Goal: Transaction & Acquisition: Purchase product/service

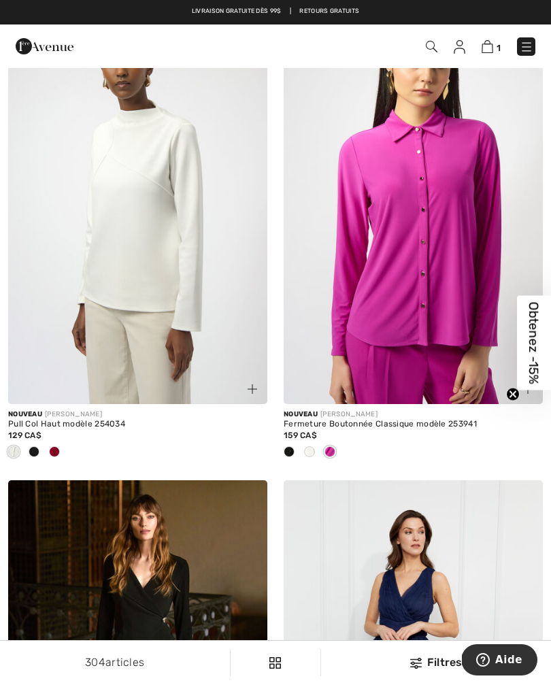
scroll to position [669, 0]
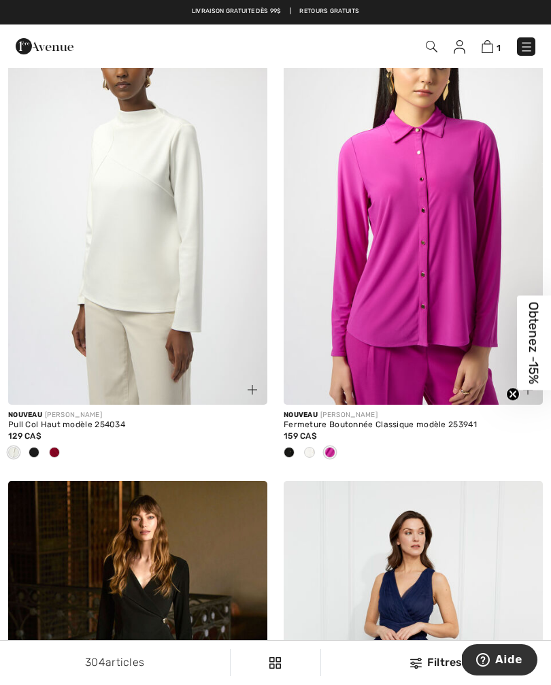
click at [173, 243] on img at bounding box center [137, 210] width 259 height 389
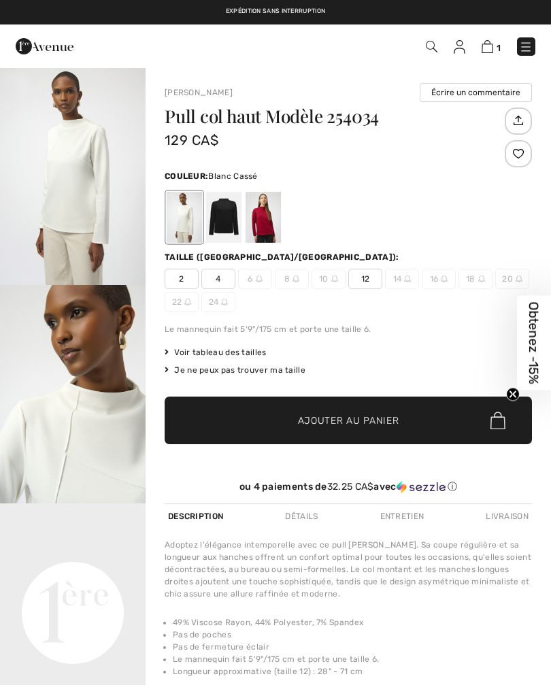
checkbox input "true"
click at [88, 408] on img "2 / 5" at bounding box center [72, 394] width 145 height 218
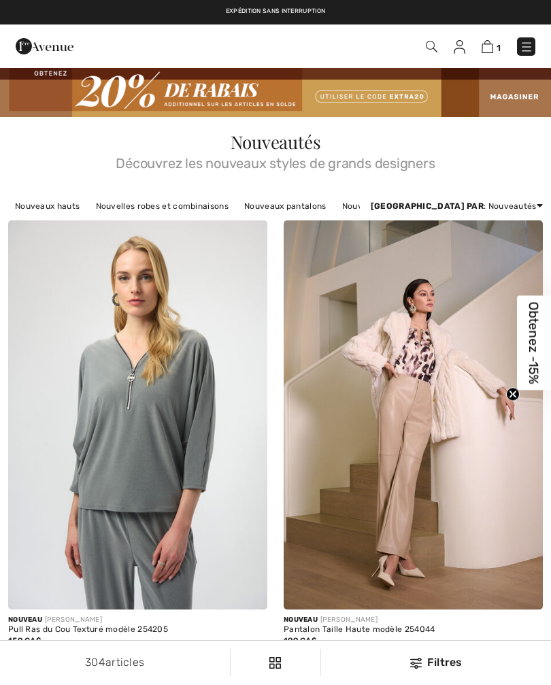
scroll to position [691, 0]
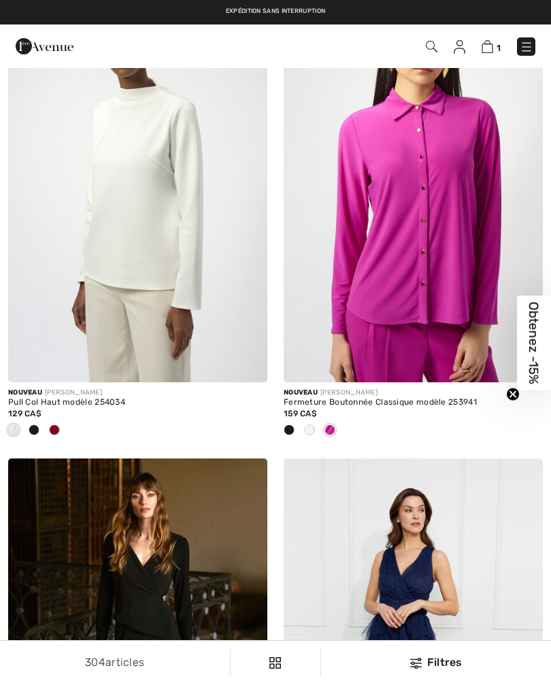
checkbox input "true"
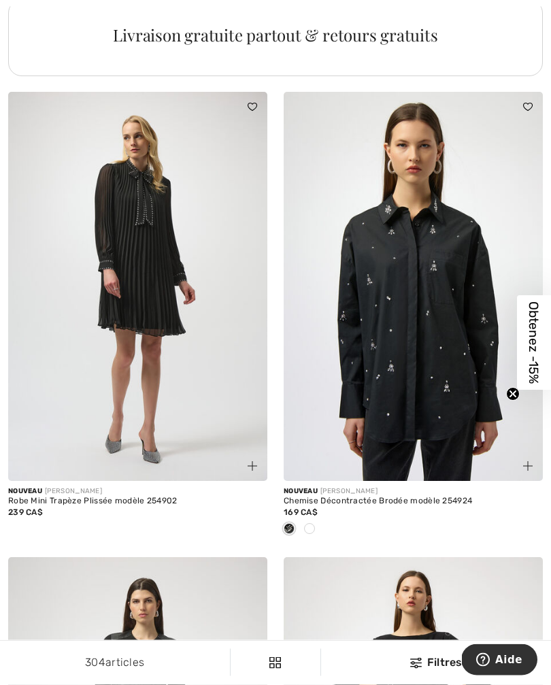
scroll to position [2987, 0]
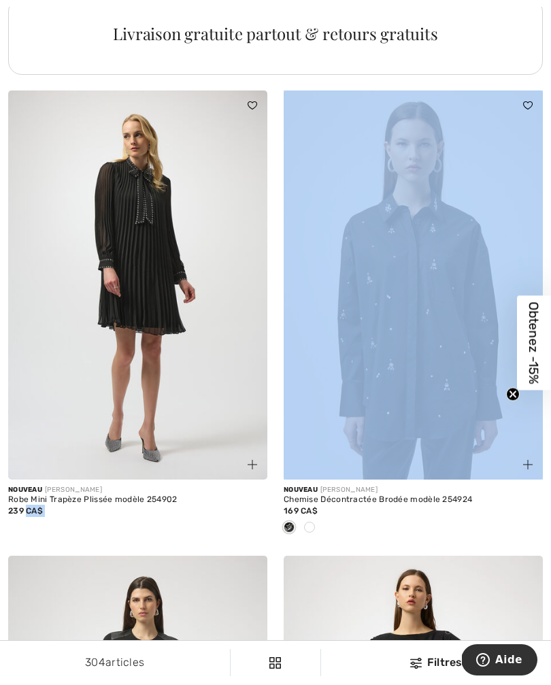
click at [427, 314] on img at bounding box center [412, 284] width 259 height 389
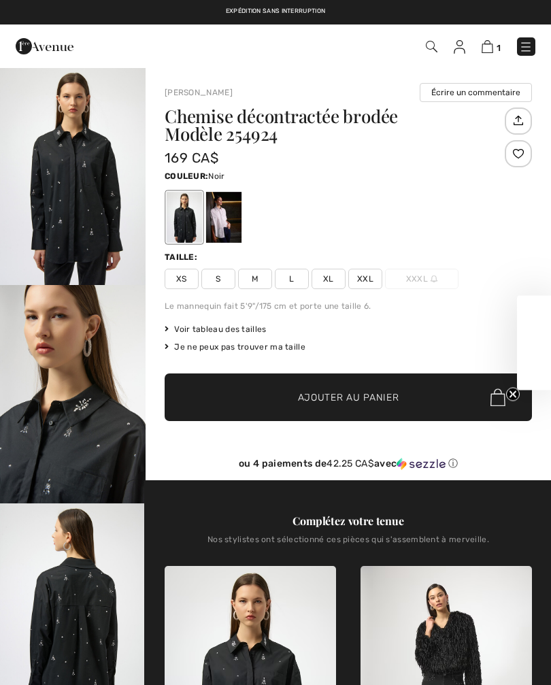
checkbox input "true"
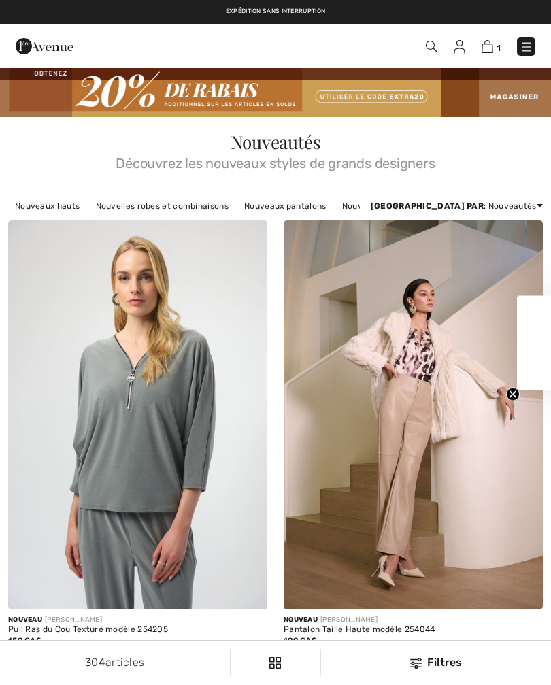
checkbox input "true"
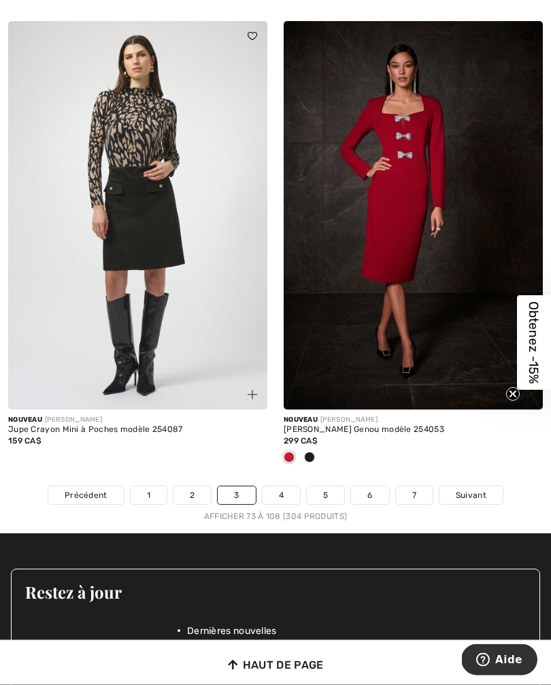
scroll to position [8167, 0]
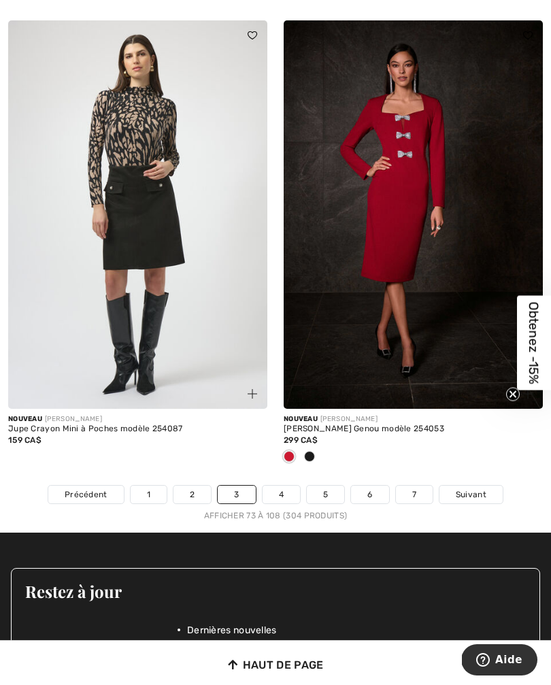
click at [473, 488] on span "Suivant" at bounding box center [470, 494] width 31 height 12
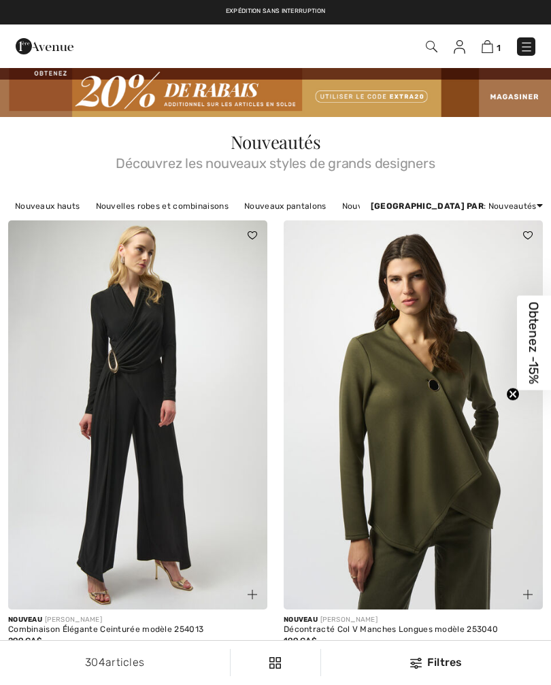
checkbox input "true"
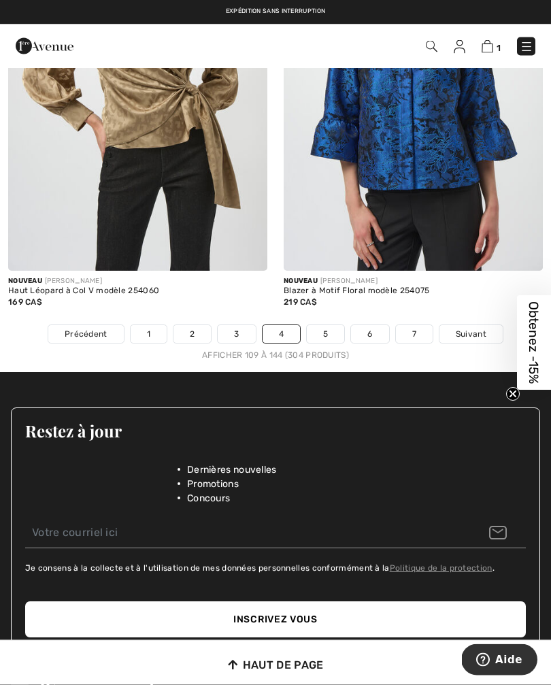
scroll to position [8171, 0]
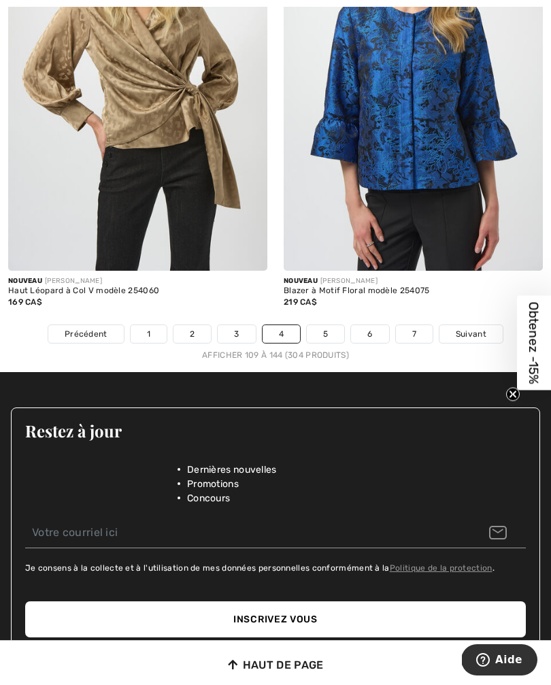
click at [468, 328] on span "Suivant" at bounding box center [470, 334] width 31 height 12
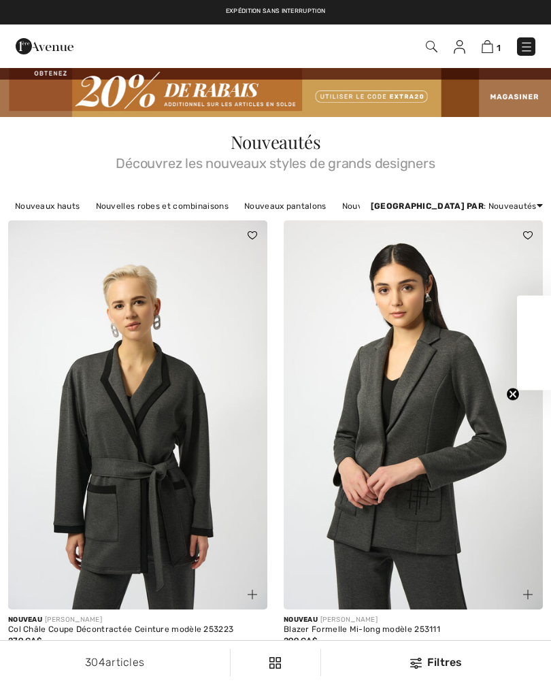
checkbox input "true"
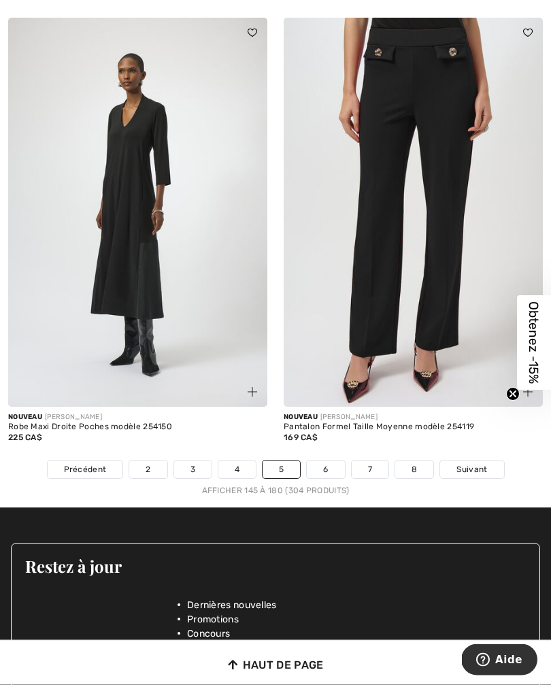
scroll to position [8050, 0]
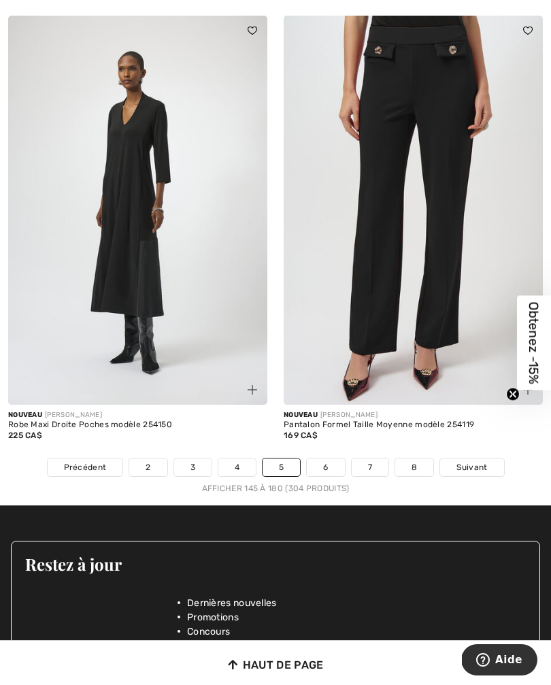
click at [474, 461] on span "Suivant" at bounding box center [471, 467] width 31 height 12
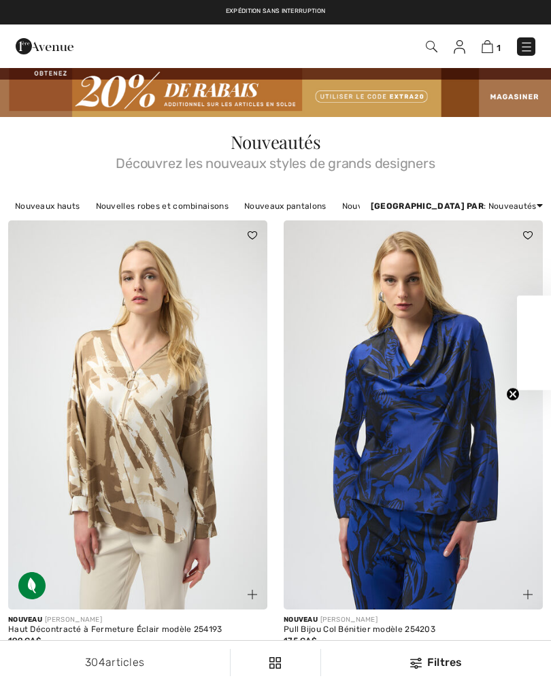
checkbox input "true"
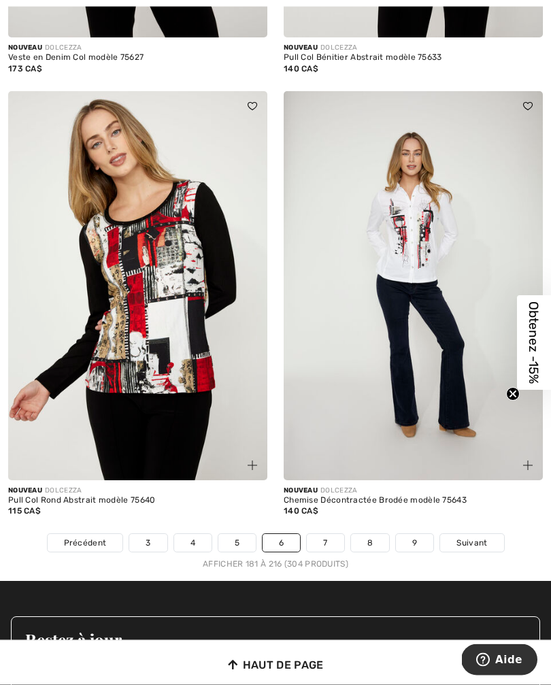
scroll to position [7840, 0]
click at [469, 538] on span "Suivant" at bounding box center [471, 542] width 31 height 12
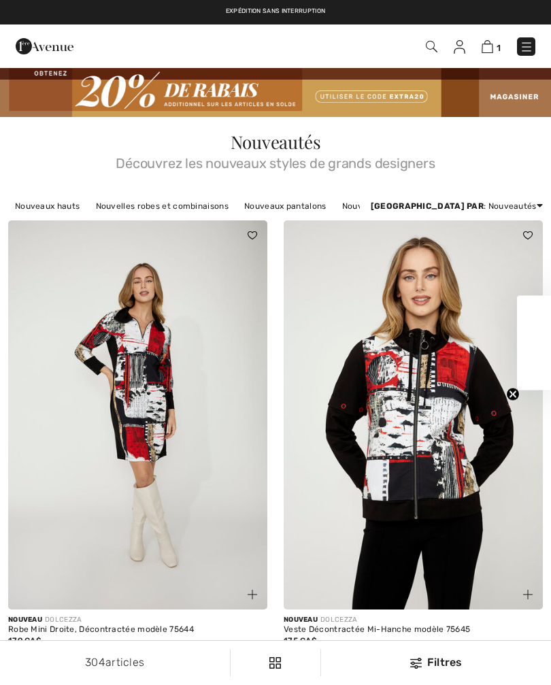
checkbox input "true"
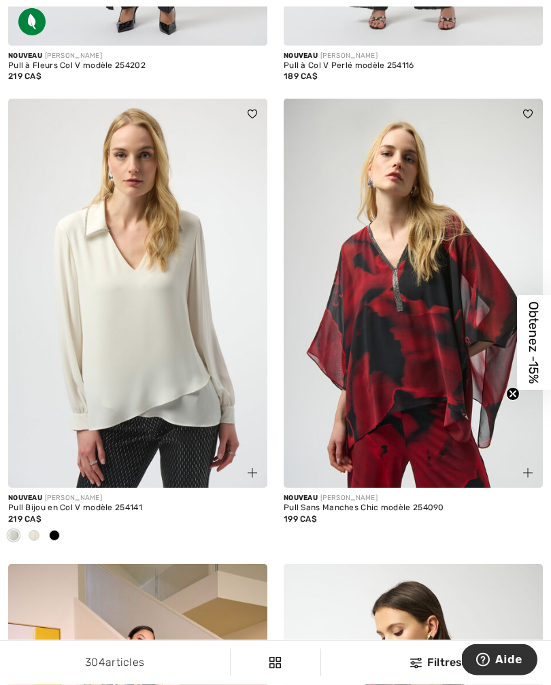
scroll to position [4659, 0]
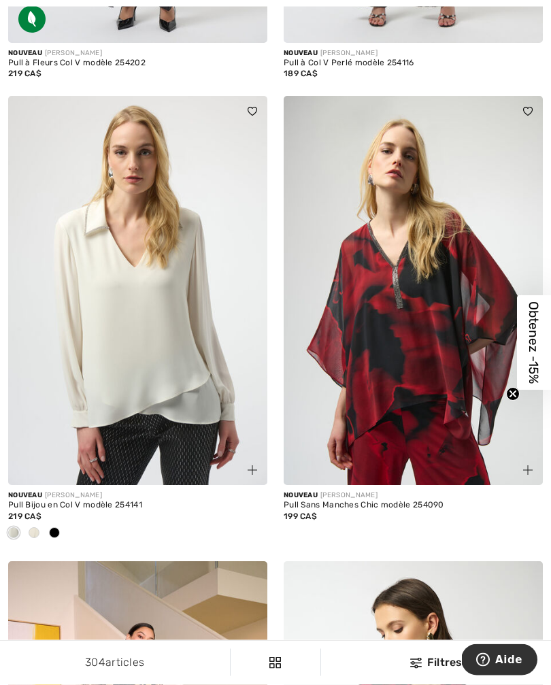
click at [162, 317] on img at bounding box center [137, 291] width 259 height 389
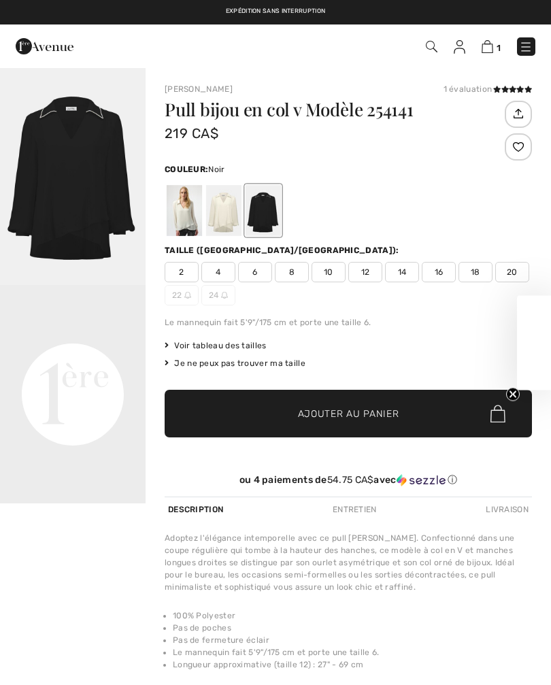
checkbox input "true"
click at [90, 196] on img "1 / 1" at bounding box center [72, 176] width 145 height 218
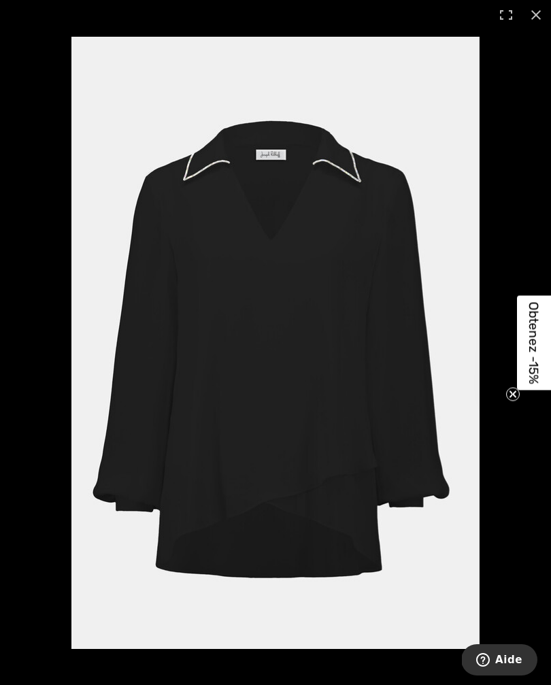
click at [511, 395] on icon "Close teaser" at bounding box center [512, 393] width 5 height 5
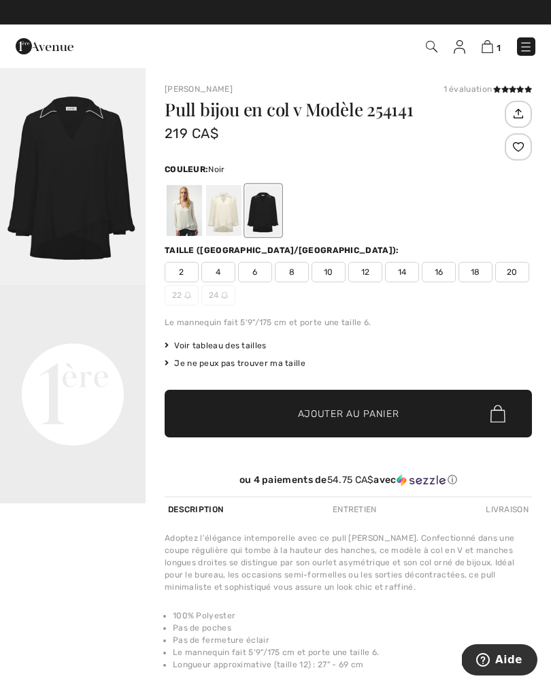
click at [80, 358] on video "Your browser does not support the video tag." at bounding box center [72, 321] width 145 height 73
click at [84, 358] on video "Your browser does not support the video tag." at bounding box center [72, 321] width 145 height 73
click at [73, 358] on video "Your browser does not support the video tag." at bounding box center [72, 321] width 145 height 73
click at [224, 205] on div at bounding box center [223, 210] width 35 height 51
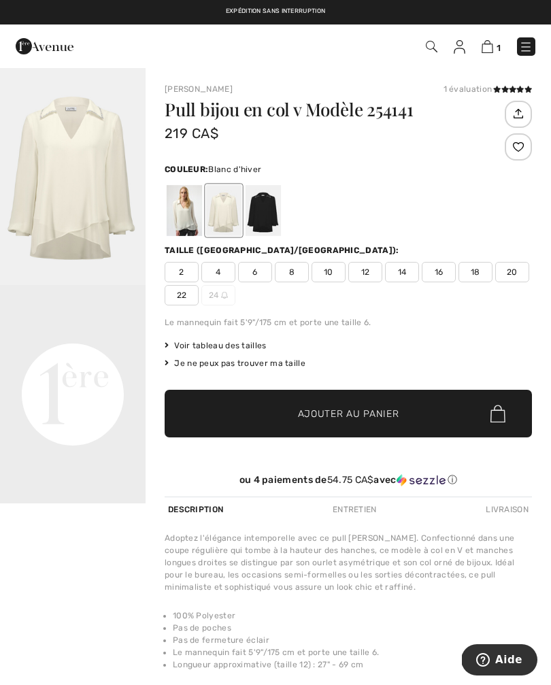
click at [184, 211] on div at bounding box center [184, 210] width 35 height 51
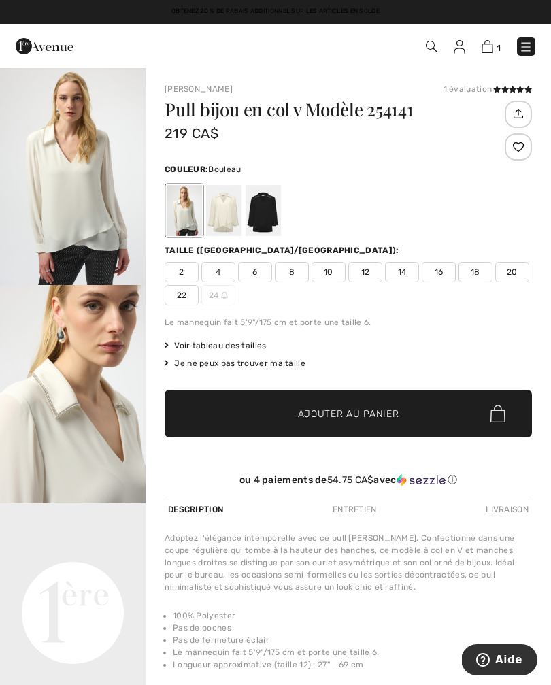
click at [223, 212] on div at bounding box center [223, 210] width 35 height 51
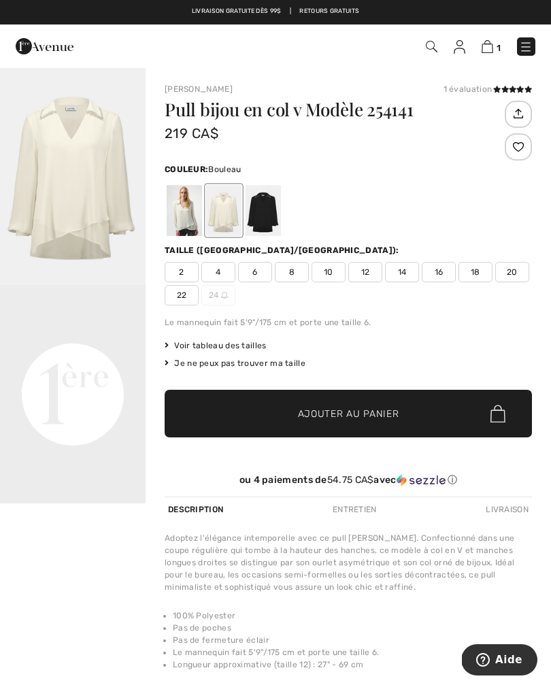
click at [79, 358] on video "Your browser does not support the video tag." at bounding box center [72, 321] width 145 height 73
click at [80, 358] on video "Your browser does not support the video tag." at bounding box center [72, 321] width 145 height 73
click at [81, 175] on img "1 / 1" at bounding box center [72, 176] width 145 height 218
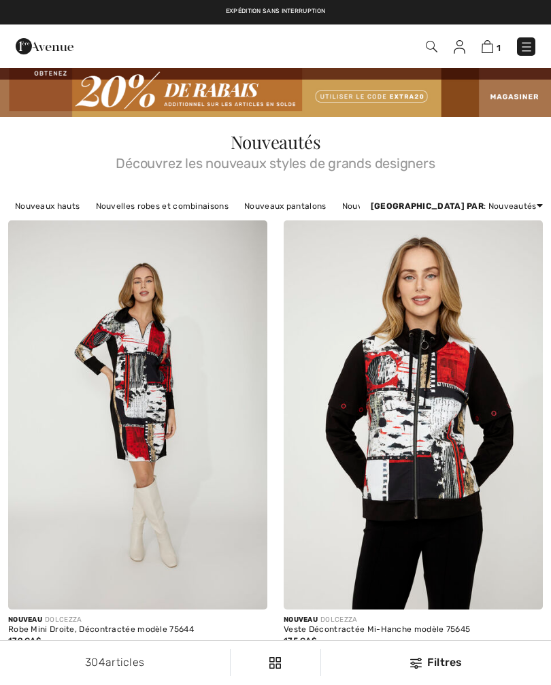
checkbox input "true"
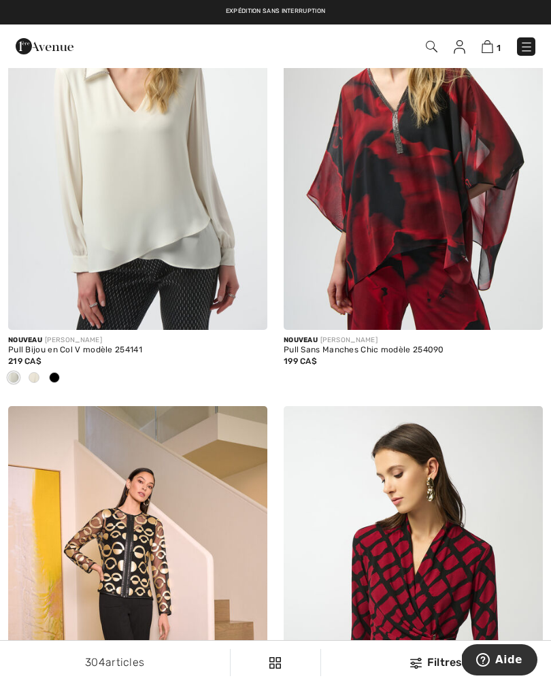
scroll to position [4814, 0]
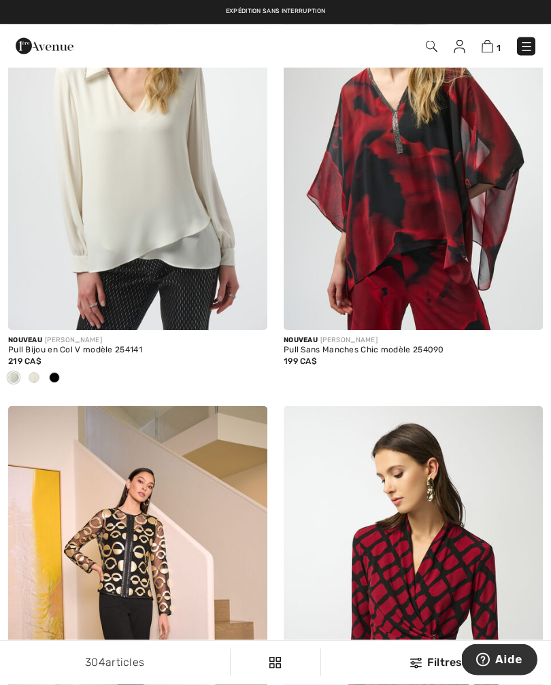
click at [186, 209] on img at bounding box center [137, 136] width 259 height 389
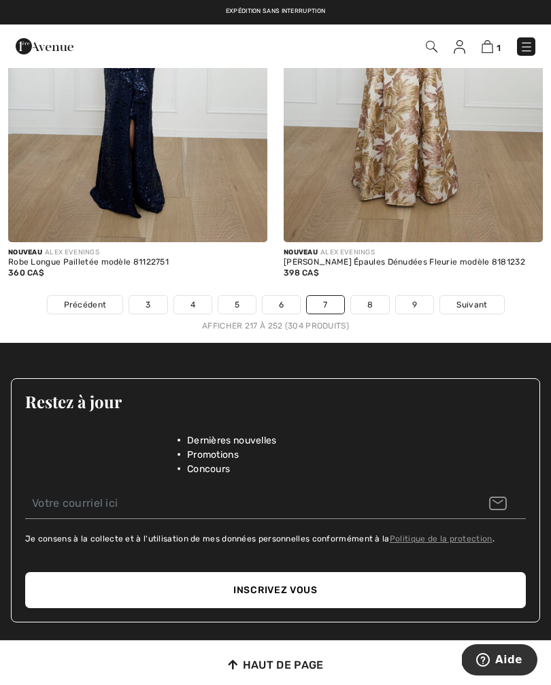
scroll to position [8169, 0]
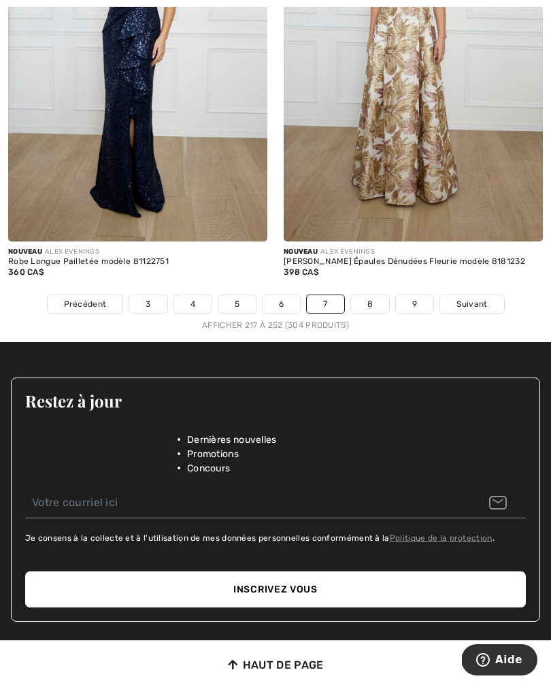
click at [481, 295] on link "Suivant" at bounding box center [471, 304] width 63 height 18
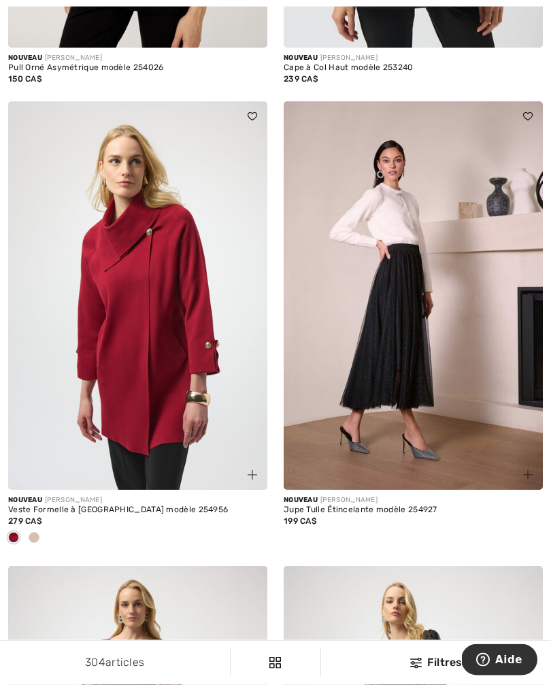
scroll to position [1026, 0]
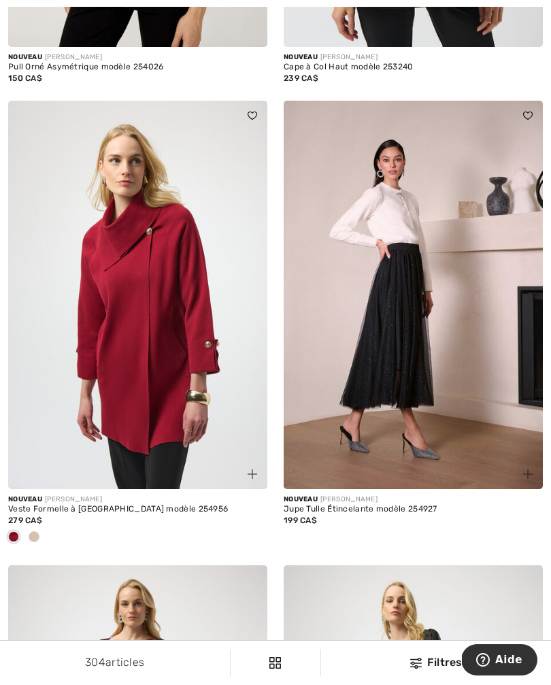
click at [394, 299] on img at bounding box center [412, 295] width 259 height 389
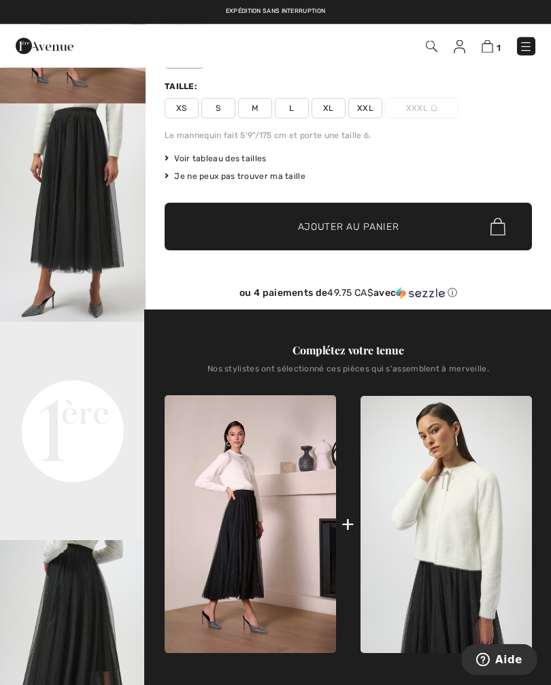
scroll to position [181, 0]
click at [458, 506] on img at bounding box center [445, 524] width 171 height 257
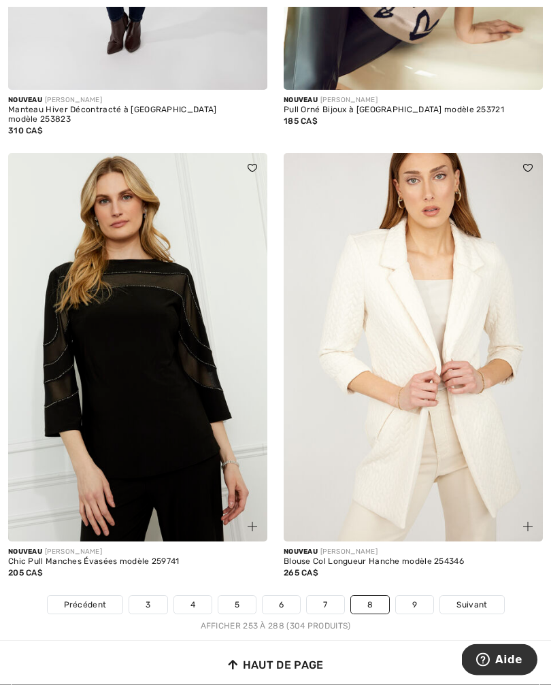
scroll to position [7999, 0]
click at [413, 595] on link "9" at bounding box center [414, 604] width 37 height 18
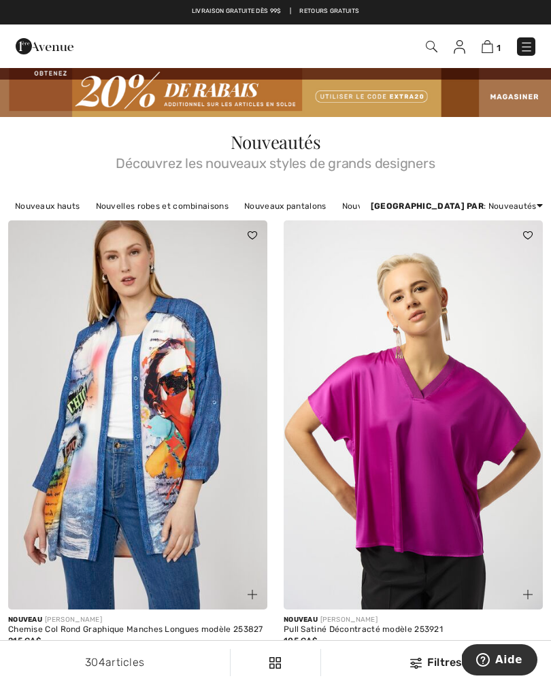
click at [508, 101] on img at bounding box center [275, 92] width 551 height 50
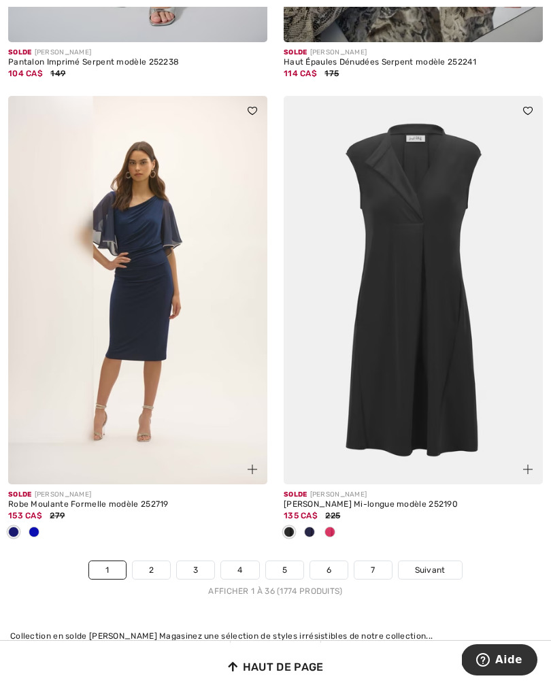
scroll to position [7958, 0]
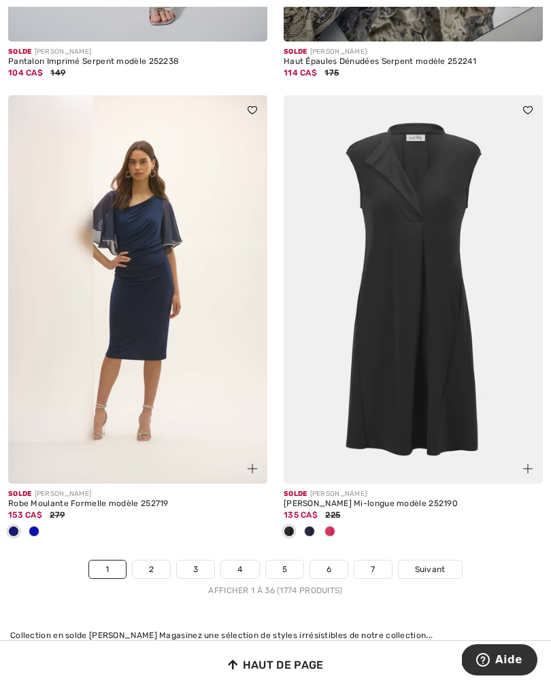
click at [446, 560] on link "Suivant" at bounding box center [429, 569] width 63 height 18
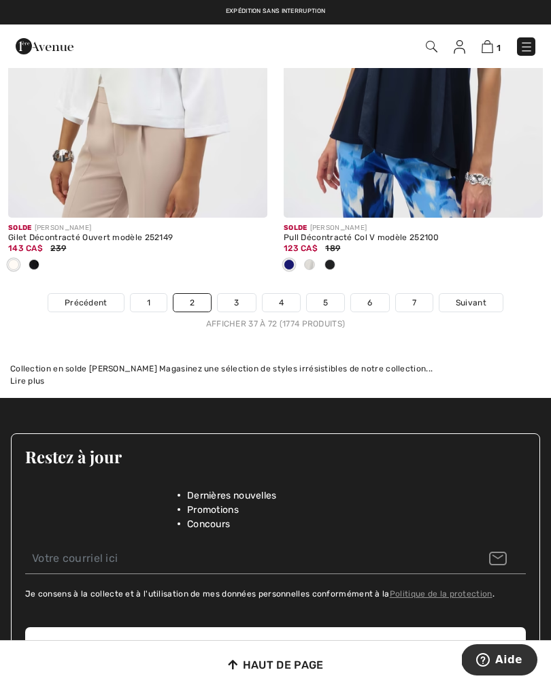
scroll to position [8462, 0]
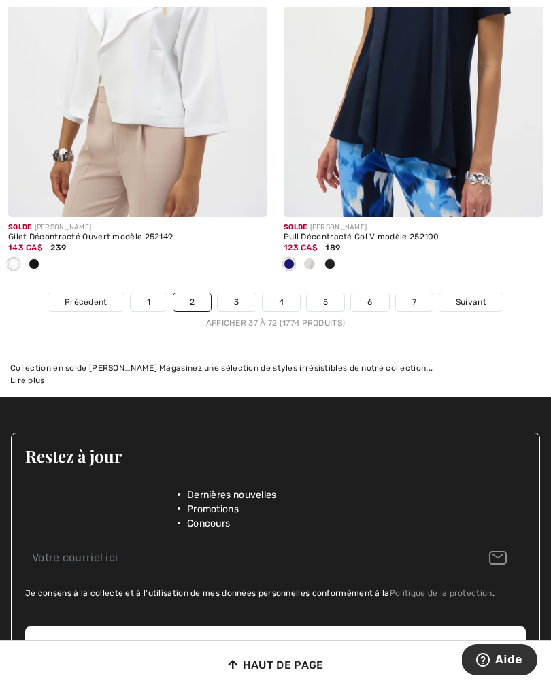
click at [483, 296] on span "Suivant" at bounding box center [470, 302] width 31 height 12
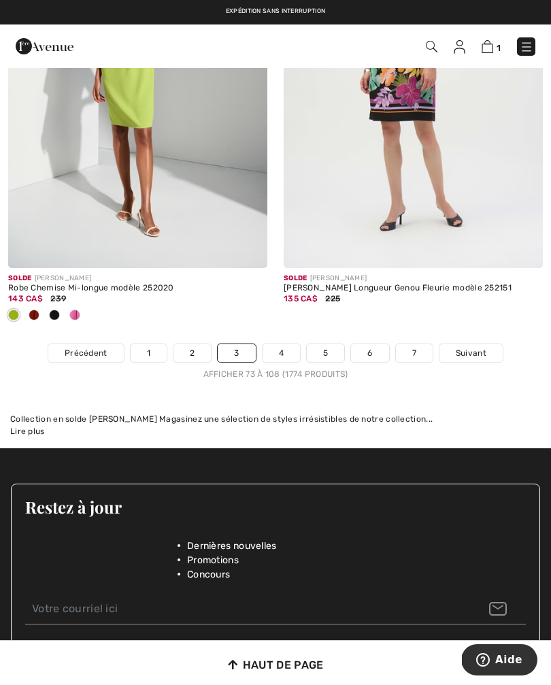
scroll to position [8292, 0]
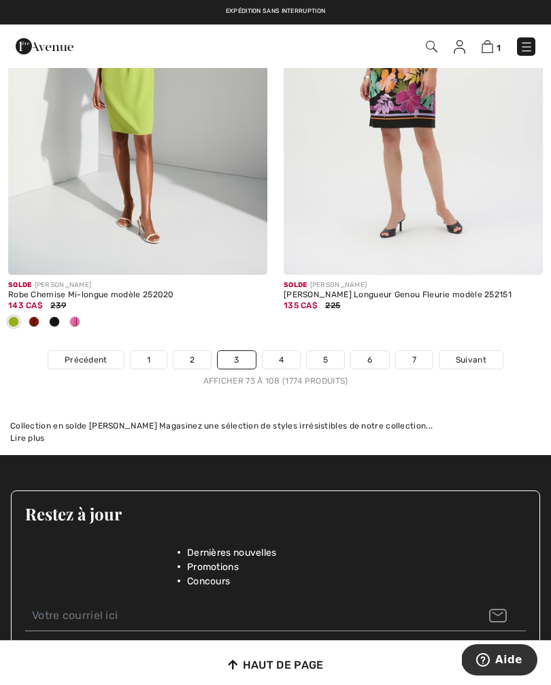
click at [480, 354] on span "Suivant" at bounding box center [470, 359] width 31 height 12
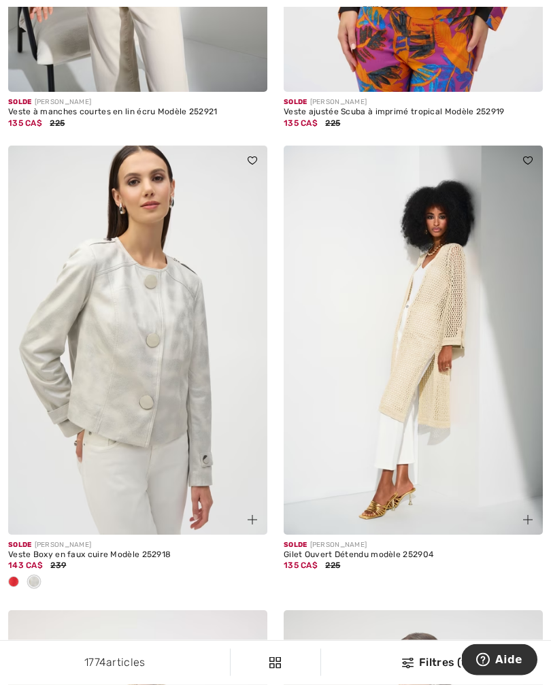
scroll to position [4213, 0]
click at [447, 305] on img at bounding box center [412, 339] width 259 height 389
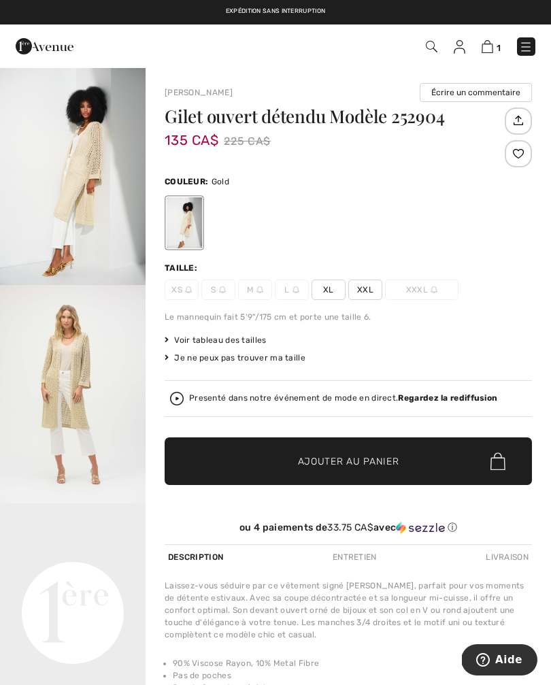
click at [71, 370] on img "2 / 5" at bounding box center [72, 394] width 145 height 218
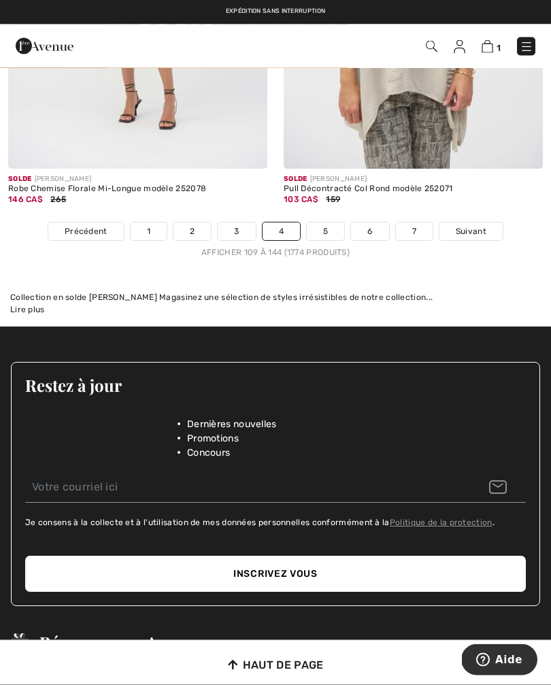
scroll to position [8264, 0]
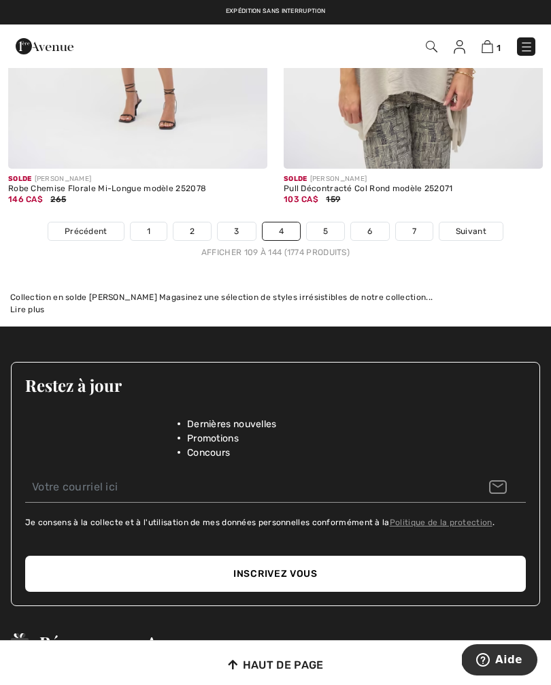
click at [469, 225] on span "Suivant" at bounding box center [470, 231] width 31 height 12
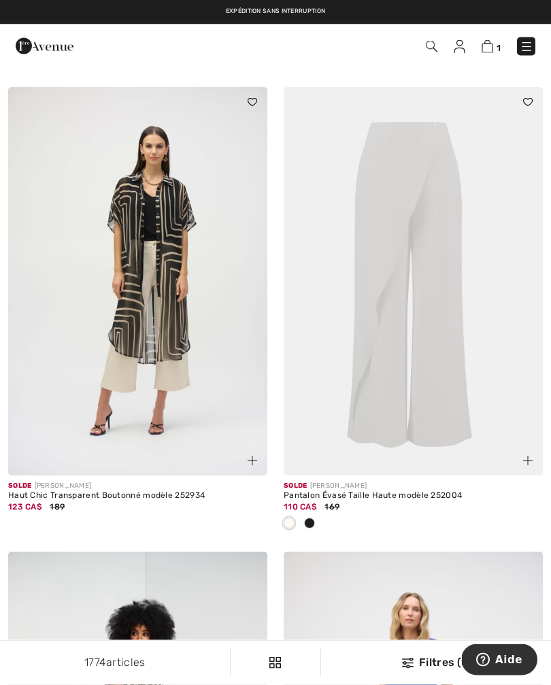
scroll to position [1038, 0]
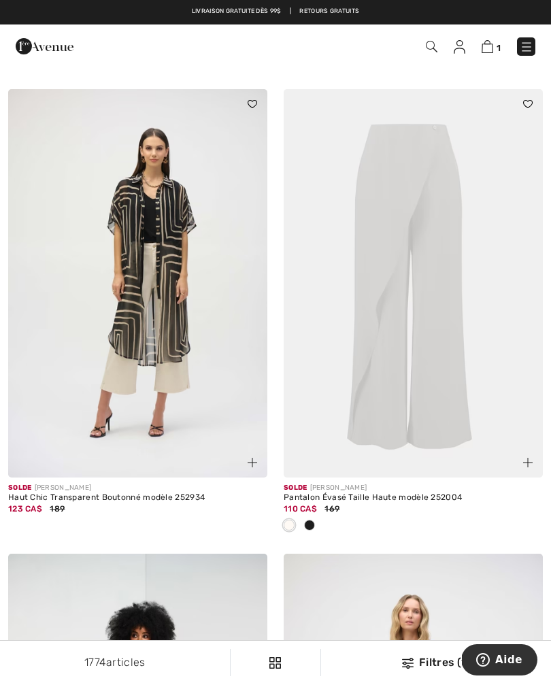
click at [410, 260] on img at bounding box center [412, 283] width 259 height 389
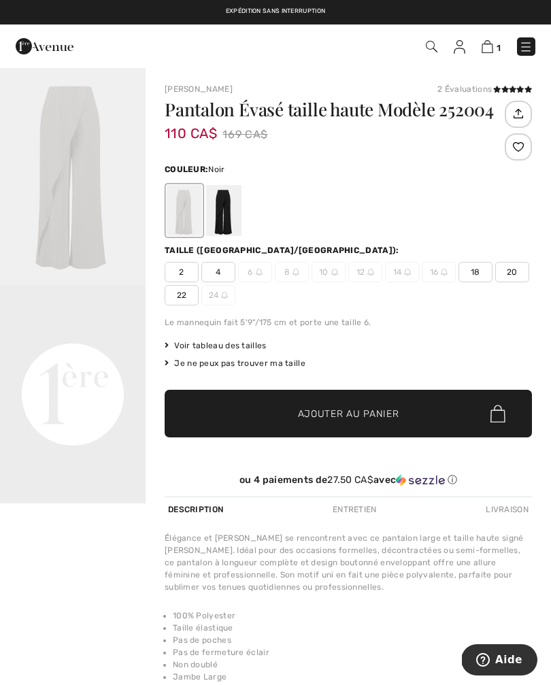
click at [231, 205] on div at bounding box center [223, 210] width 35 height 51
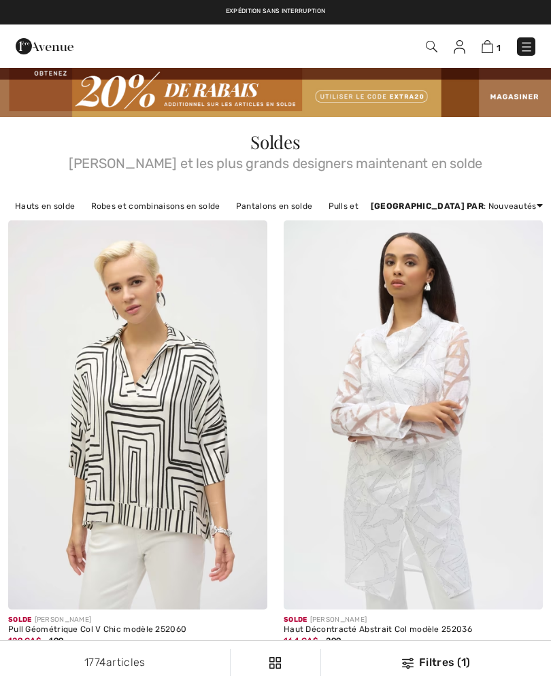
scroll to position [1060, 0]
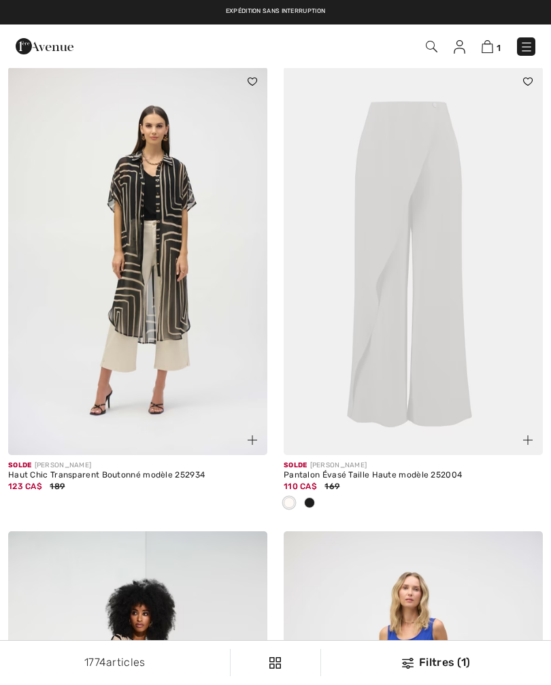
checkbox input "true"
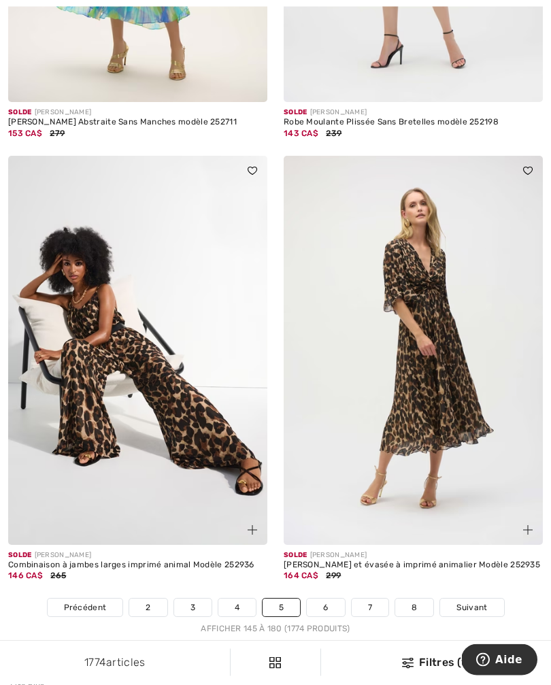
scroll to position [7888, 0]
click at [478, 601] on span "Suivant" at bounding box center [471, 607] width 31 height 12
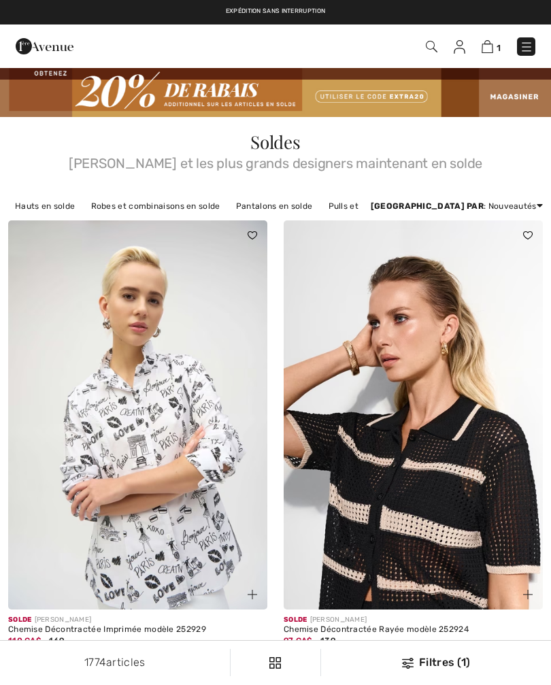
checkbox input "true"
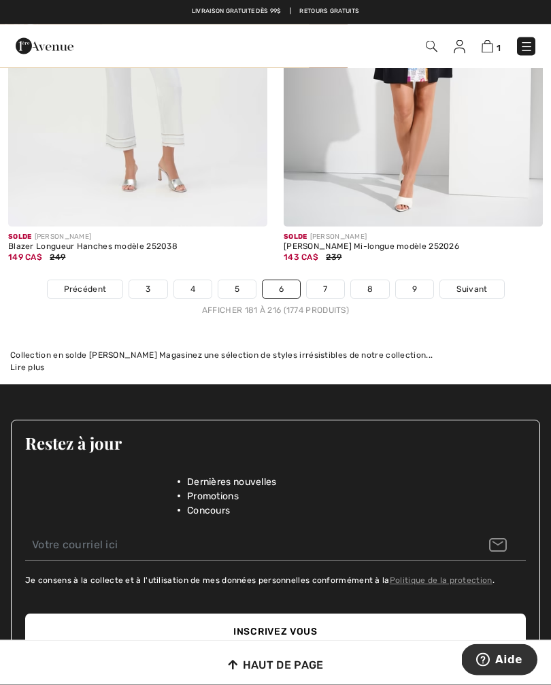
scroll to position [8138, 0]
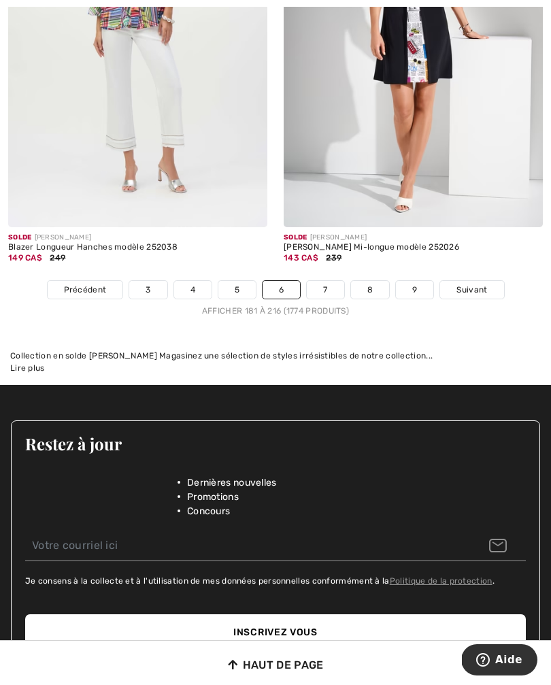
click at [474, 283] on span "Suivant" at bounding box center [471, 289] width 31 height 12
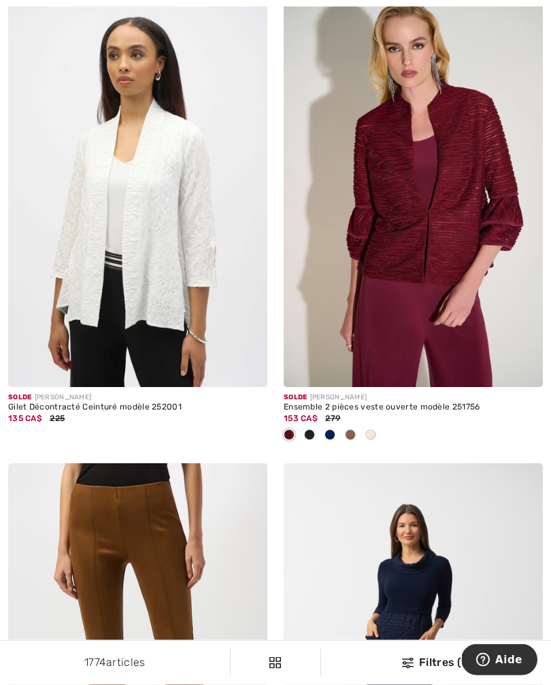
scroll to position [665, 0]
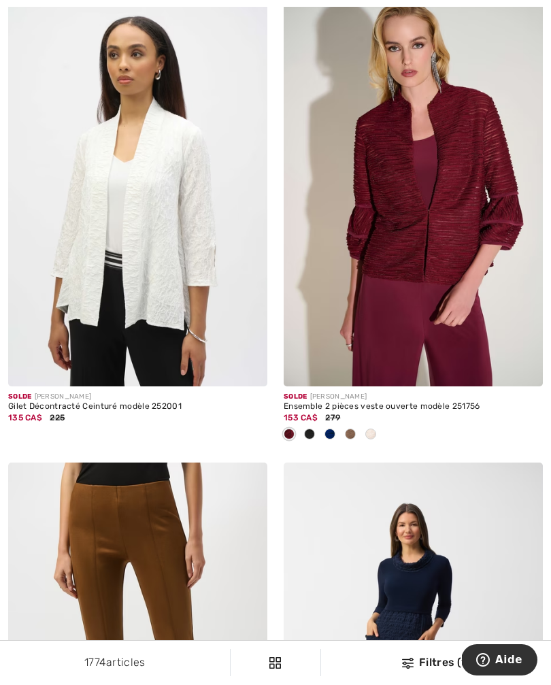
click at [426, 214] on img at bounding box center [412, 192] width 259 height 389
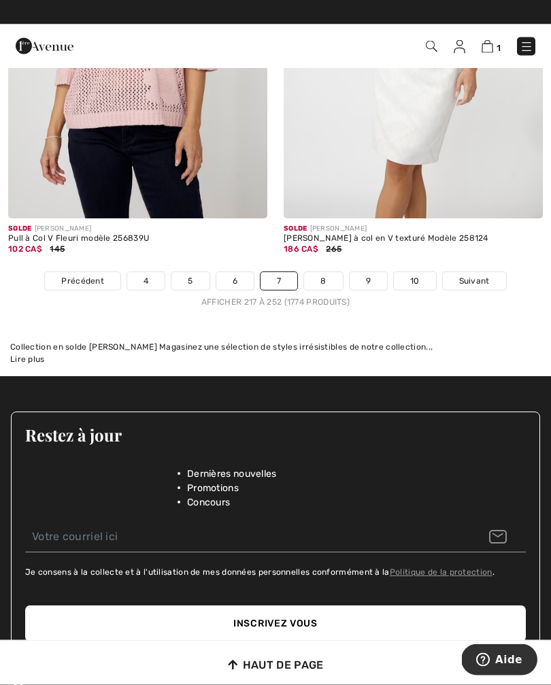
scroll to position [8394, 0]
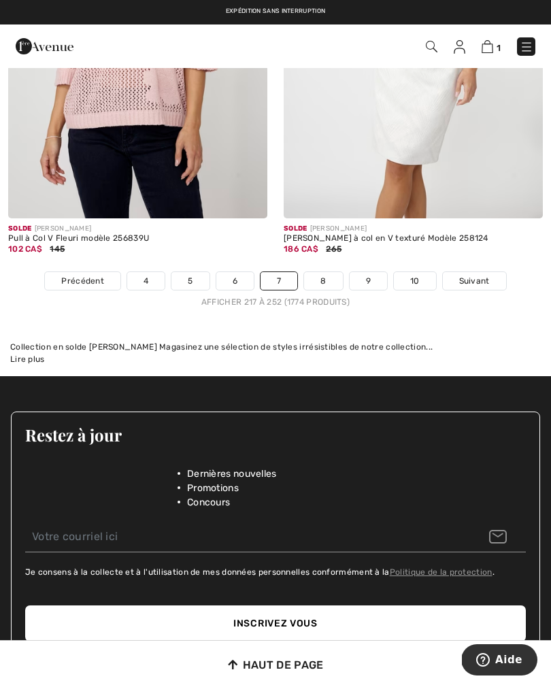
click at [474, 277] on span "Suivant" at bounding box center [474, 281] width 31 height 12
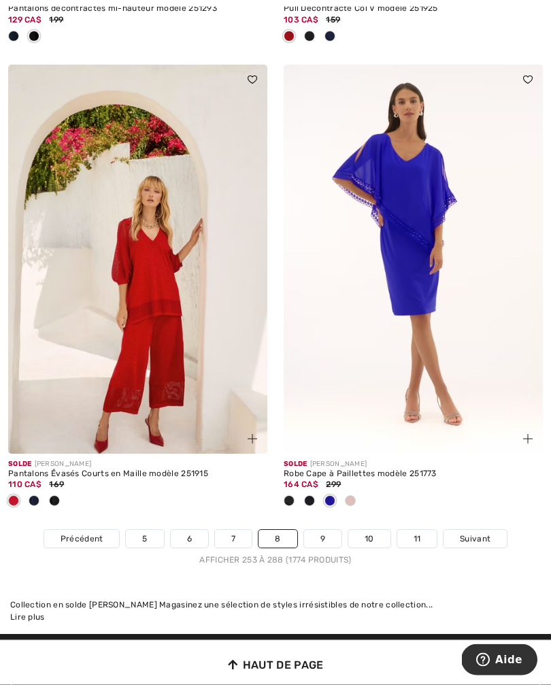
scroll to position [8024, 0]
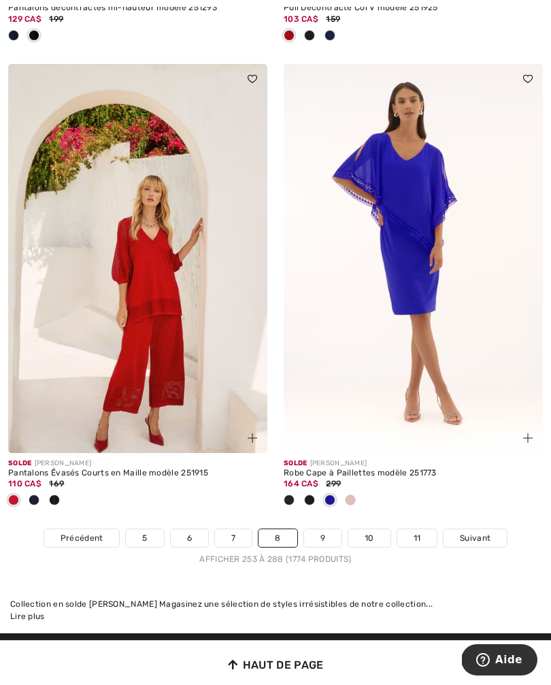
click at [464, 532] on span "Suivant" at bounding box center [475, 538] width 31 height 12
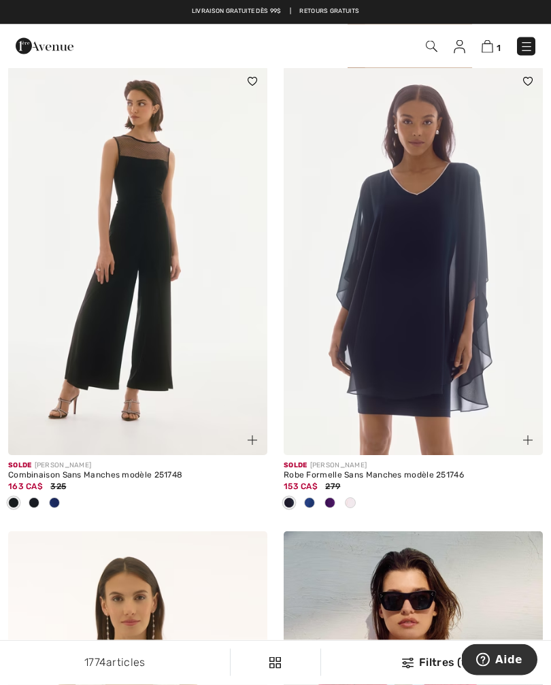
scroll to position [4885, 0]
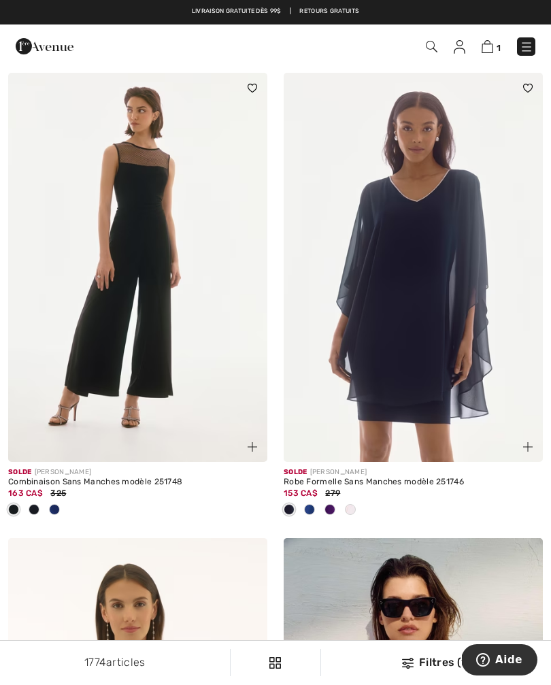
click at [400, 253] on img at bounding box center [412, 267] width 259 height 389
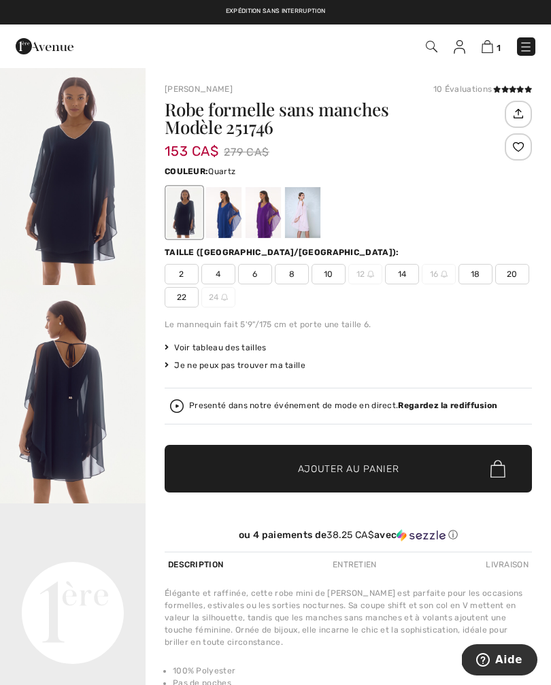
click at [305, 211] on div at bounding box center [302, 212] width 35 height 51
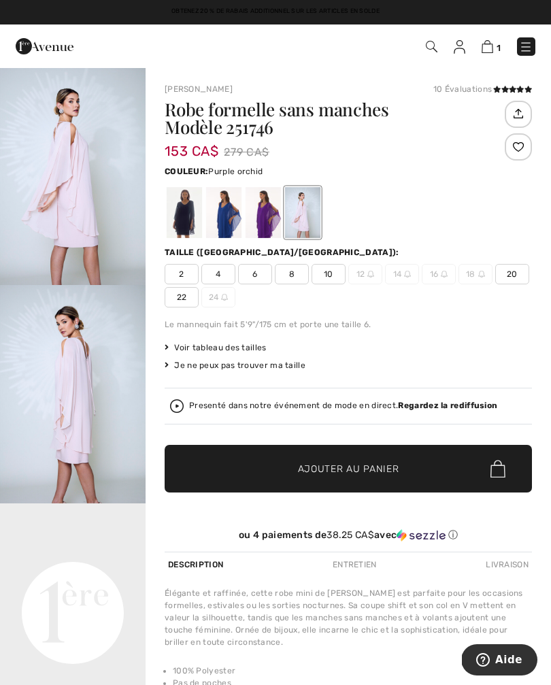
click at [266, 205] on div at bounding box center [262, 212] width 35 height 51
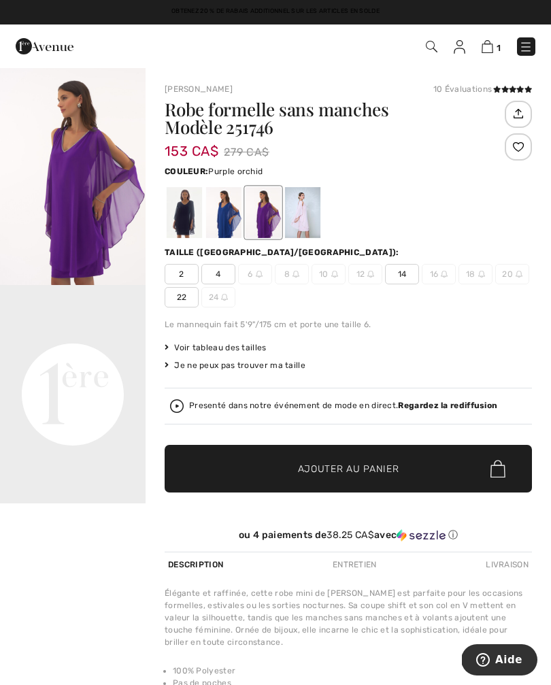
click at [232, 215] on div at bounding box center [223, 212] width 35 height 51
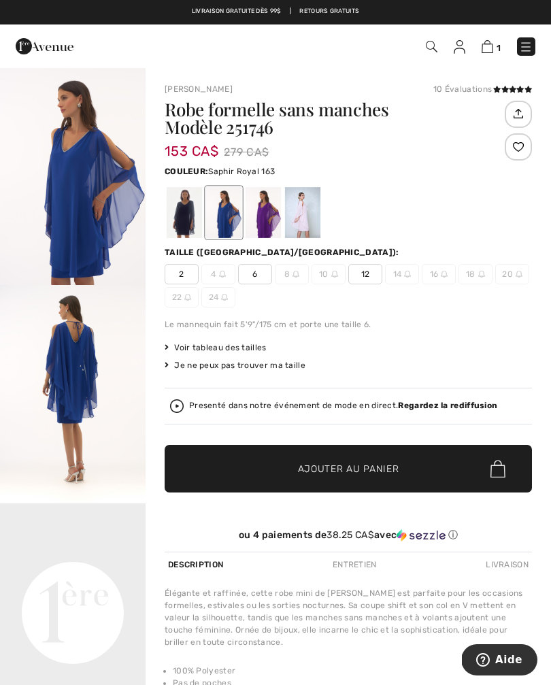
click at [186, 207] on div at bounding box center [184, 212] width 35 height 51
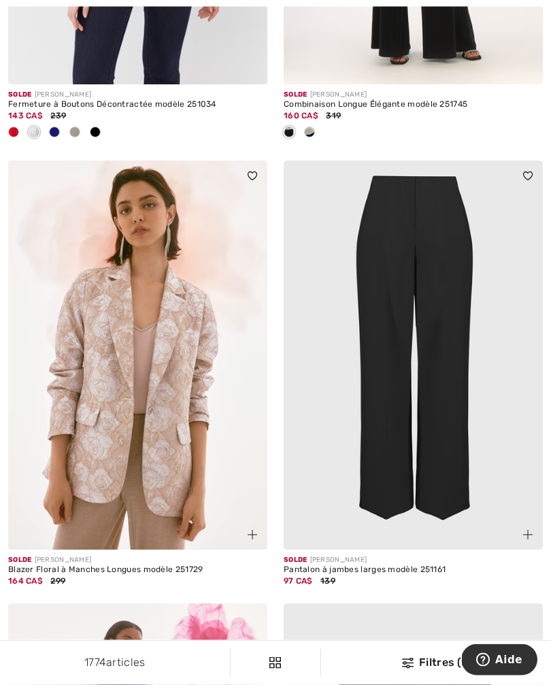
scroll to position [6759, 0]
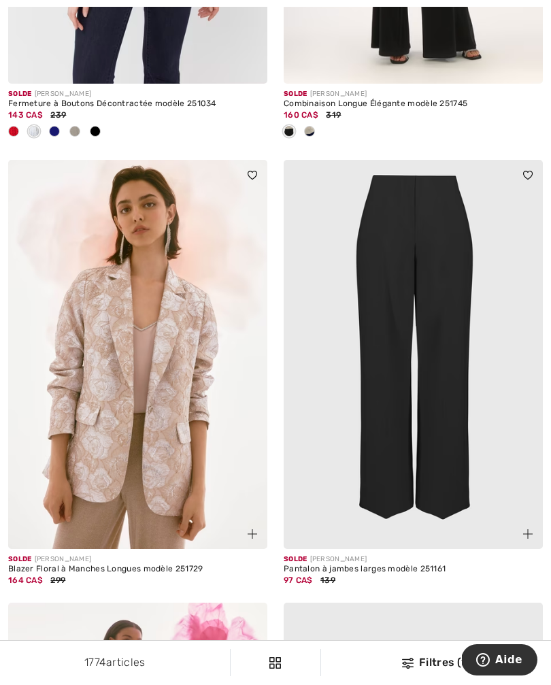
click at [178, 379] on img at bounding box center [137, 354] width 259 height 389
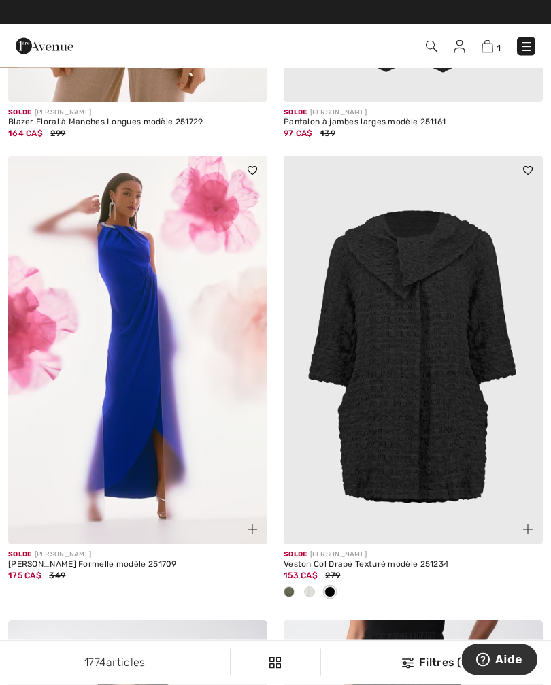
scroll to position [7199, 0]
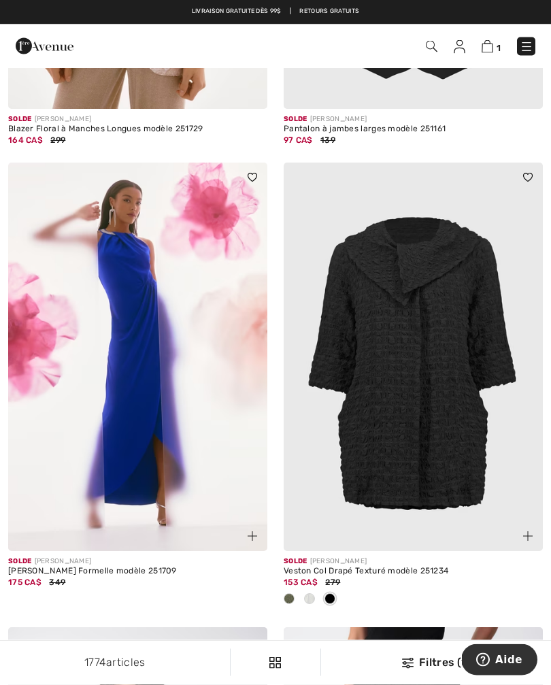
click at [132, 344] on img at bounding box center [137, 357] width 259 height 389
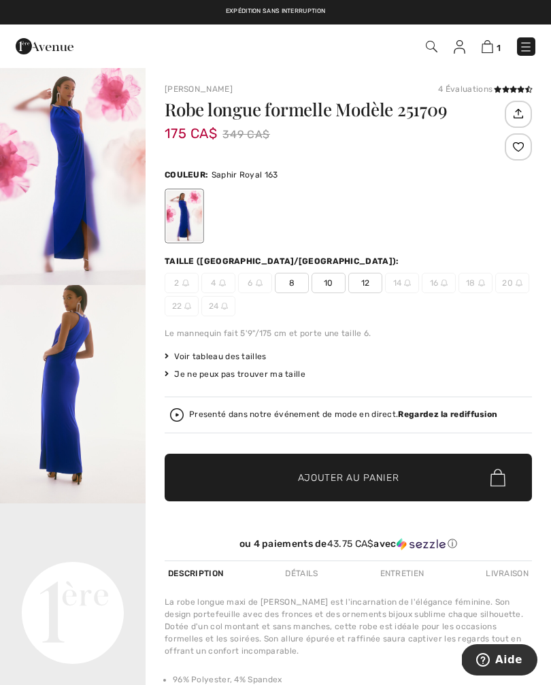
click at [65, 354] on img "2 / 6" at bounding box center [72, 394] width 145 height 218
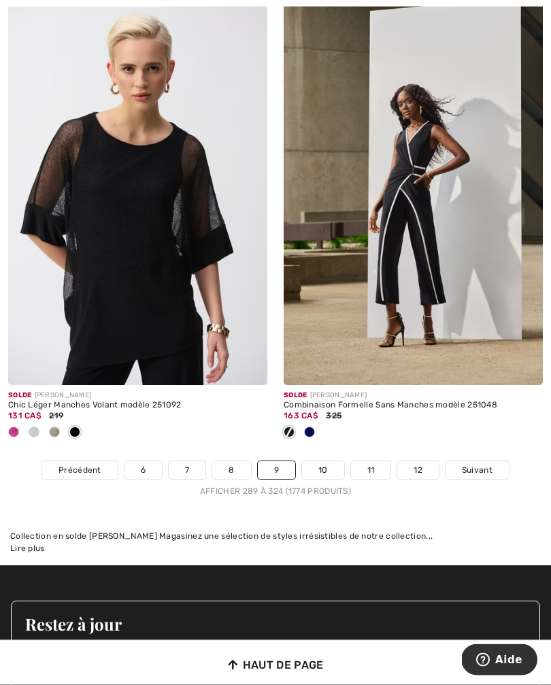
scroll to position [8294, 0]
click at [477, 464] on span "Suivant" at bounding box center [477, 470] width 31 height 12
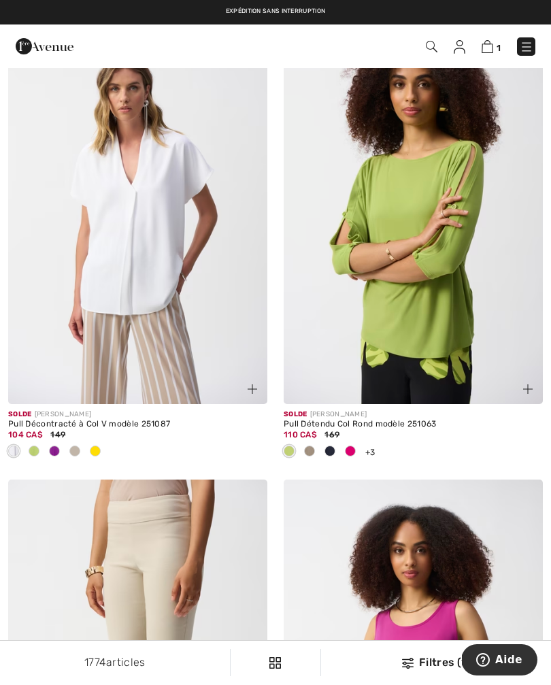
scroll to position [1596, 0]
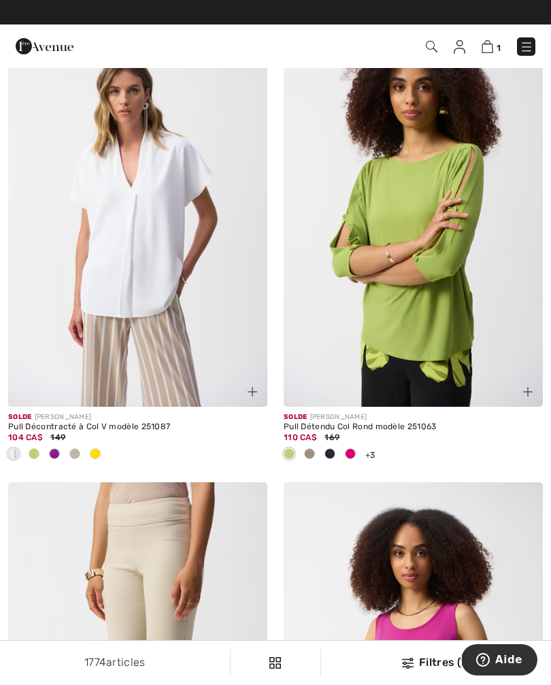
click at [168, 228] on img at bounding box center [137, 212] width 259 height 389
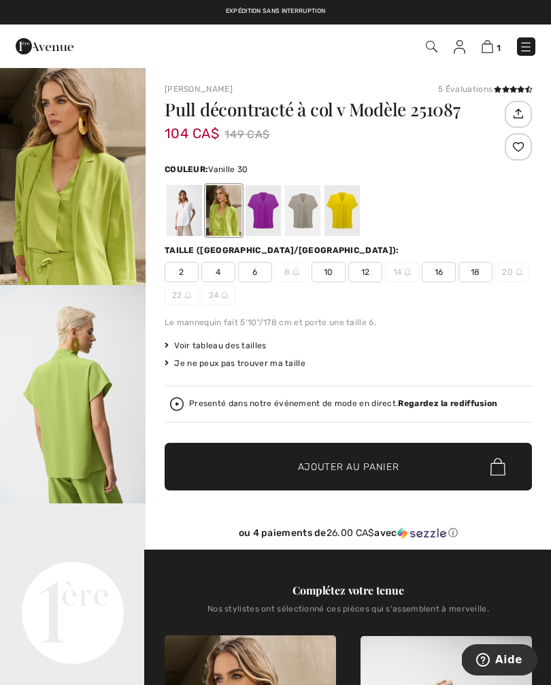
click at [186, 211] on div at bounding box center [184, 210] width 35 height 51
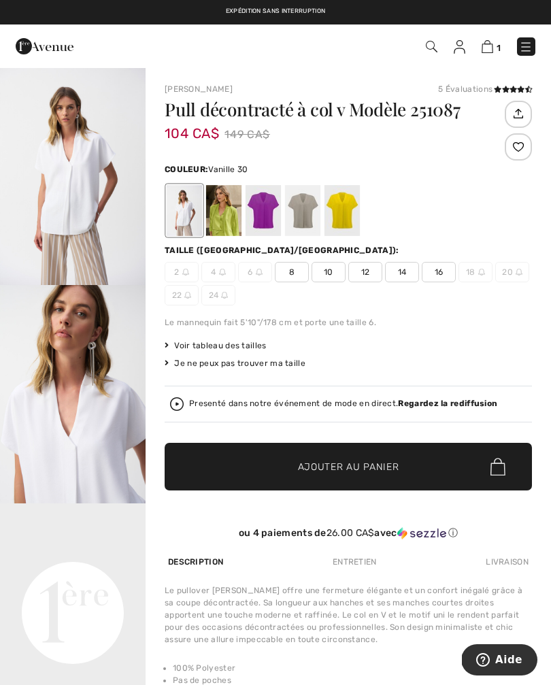
click at [367, 276] on span "12" at bounding box center [365, 272] width 34 height 20
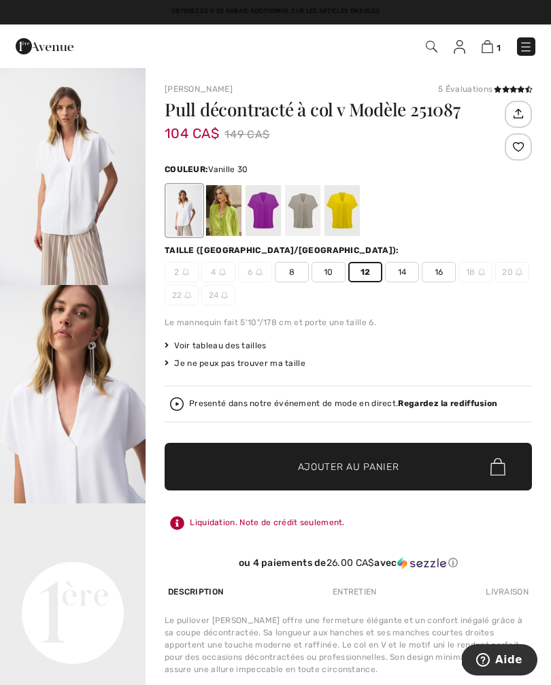
click at [416, 481] on span "✔ Ajouté au panier Ajouter au panier" at bounding box center [348, 467] width 367 height 48
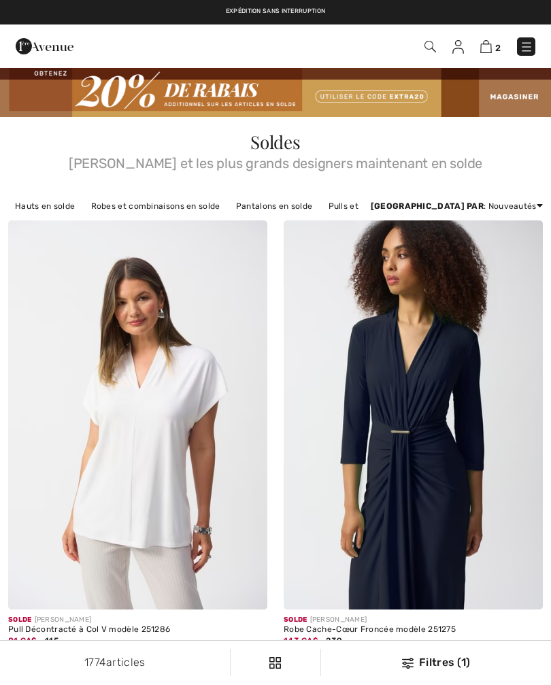
scroll to position [1618, 0]
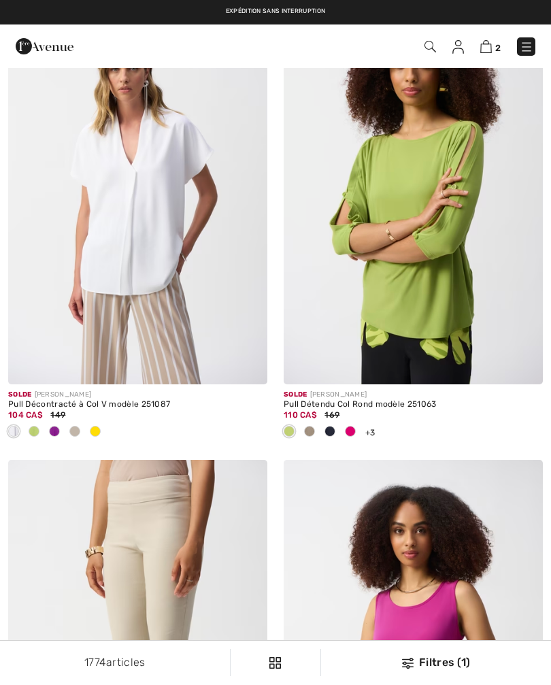
checkbox input "true"
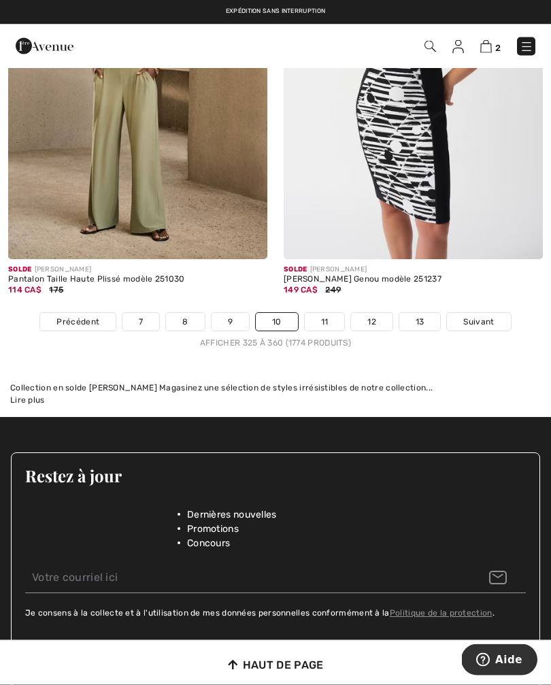
scroll to position [8398, 0]
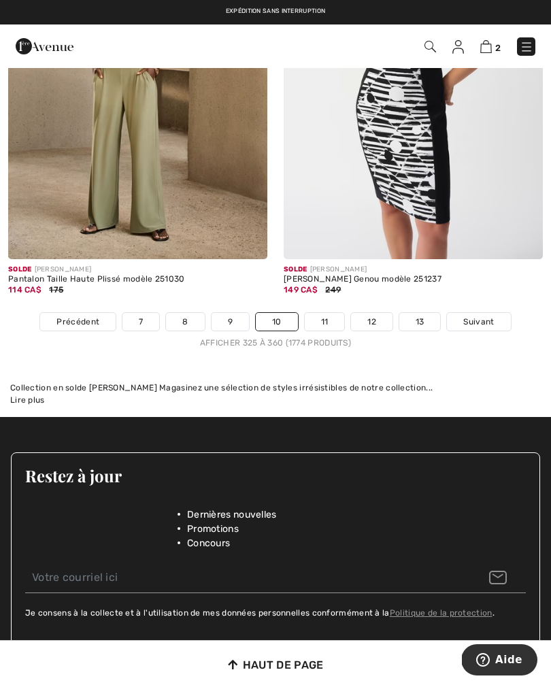
click at [487, 315] on span "Suivant" at bounding box center [478, 321] width 31 height 12
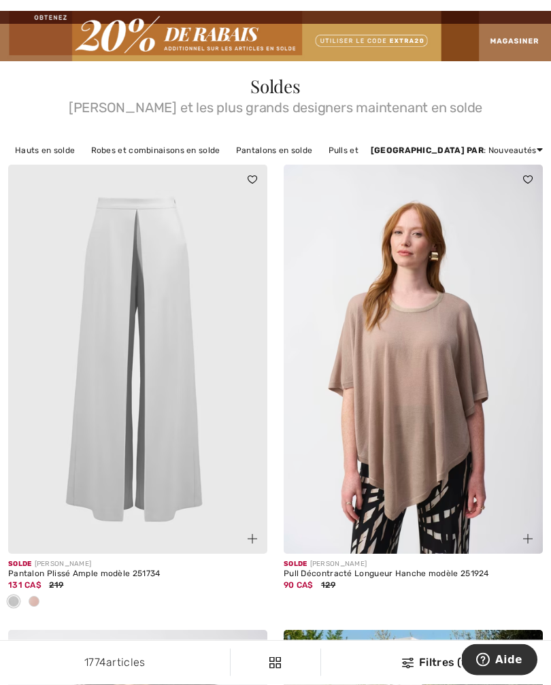
scroll to position [60, 0]
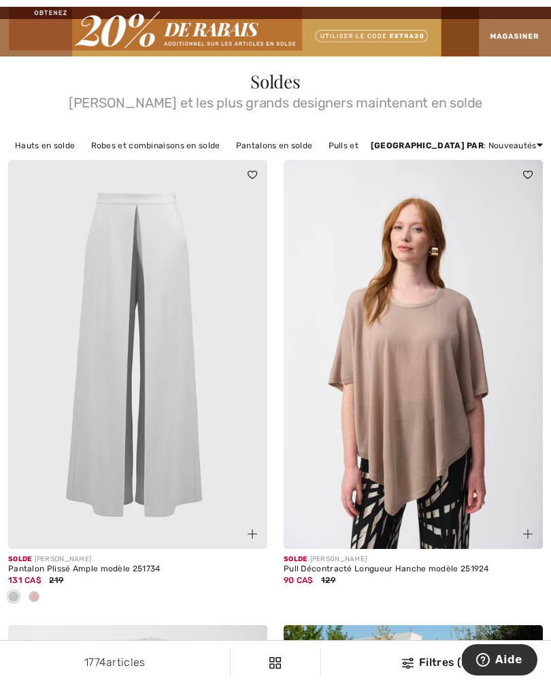
click at [158, 349] on img at bounding box center [137, 354] width 259 height 389
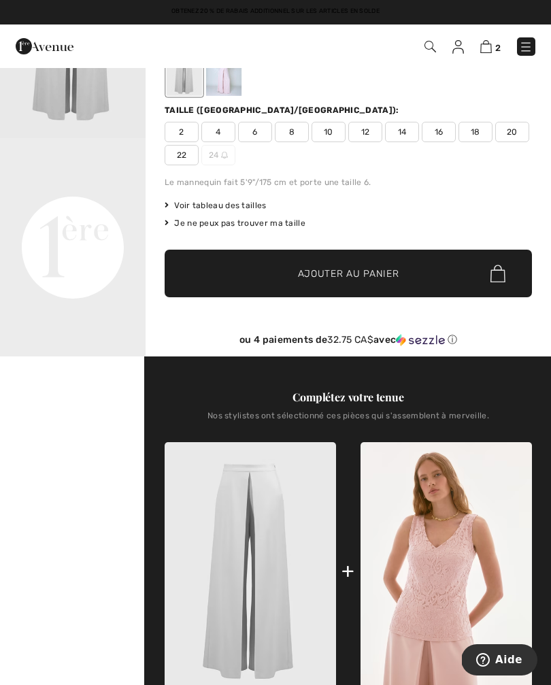
scroll to position [141, 0]
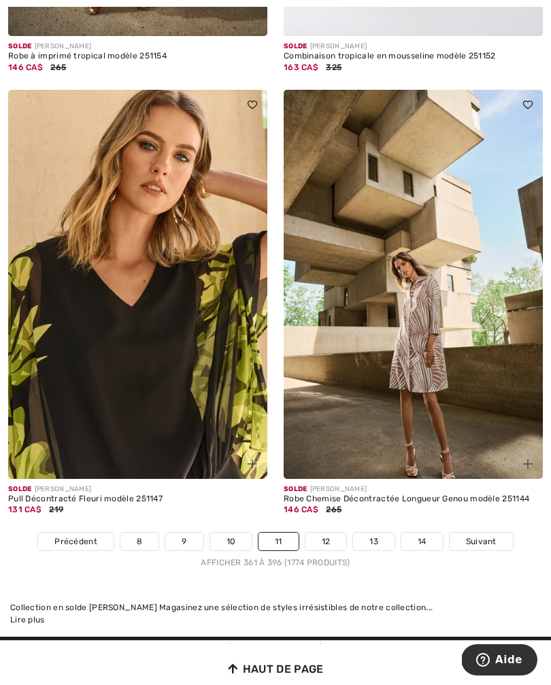
scroll to position [7910, 0]
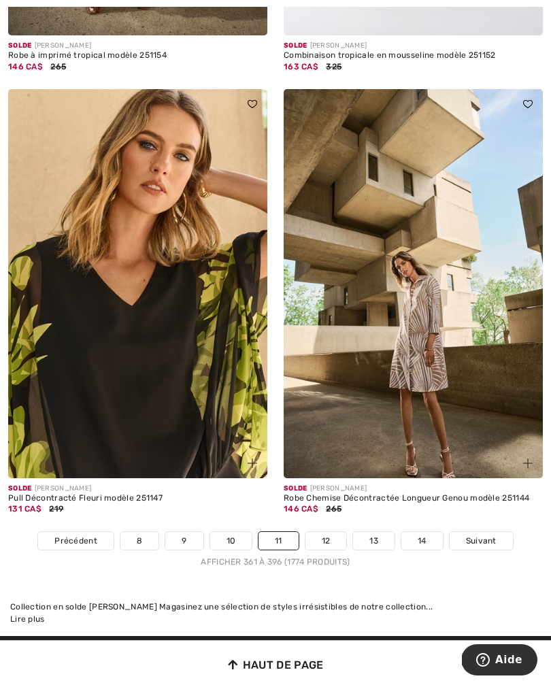
click at [483, 534] on span "Suivant" at bounding box center [481, 540] width 31 height 12
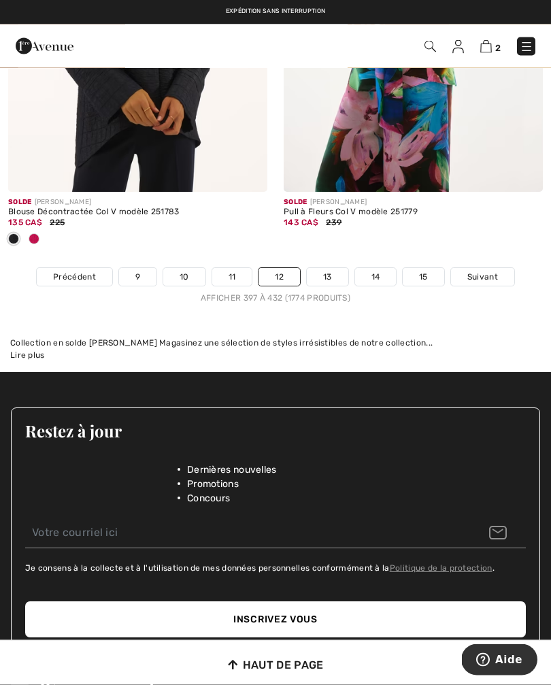
scroll to position [8351, 0]
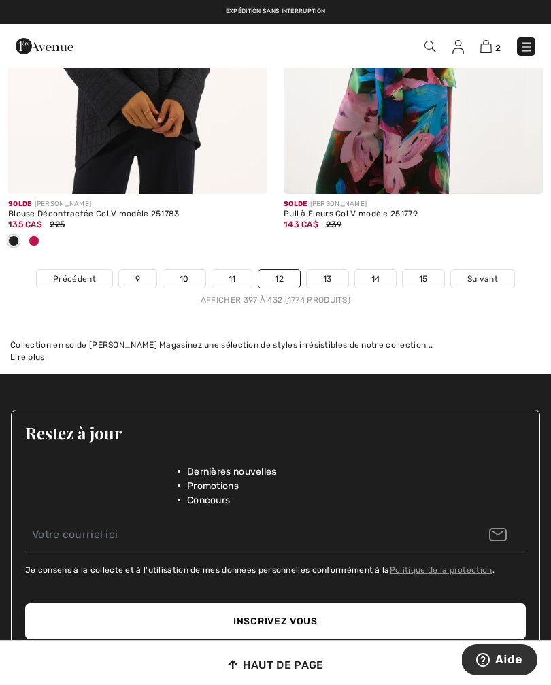
click at [497, 273] on span "Suivant" at bounding box center [482, 279] width 31 height 12
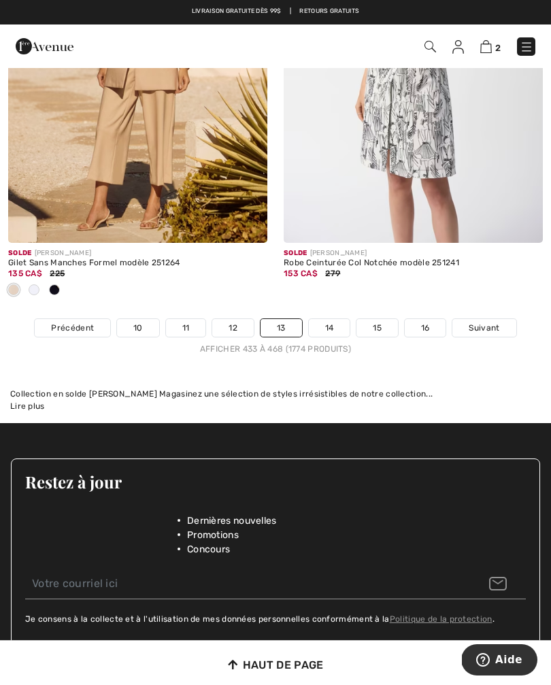
scroll to position [8326, 0]
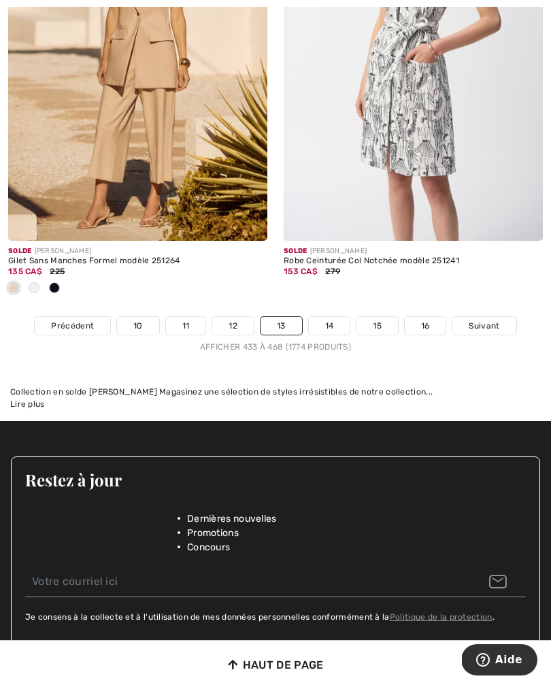
click at [485, 319] on span "Suivant" at bounding box center [483, 325] width 31 height 12
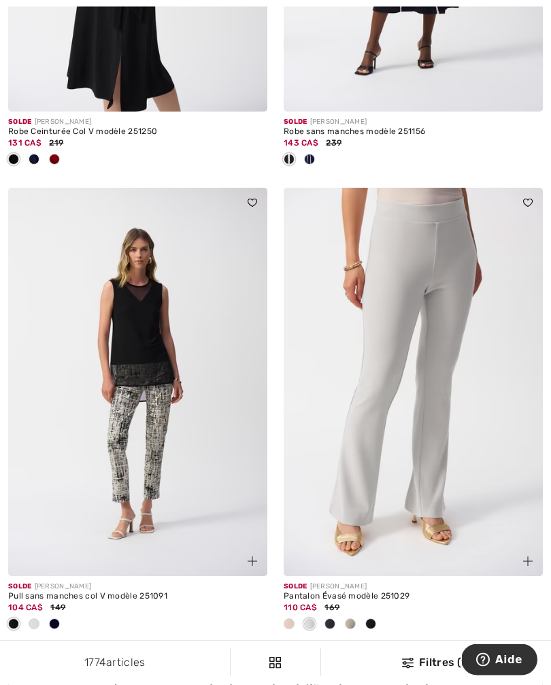
scroll to position [2335, 0]
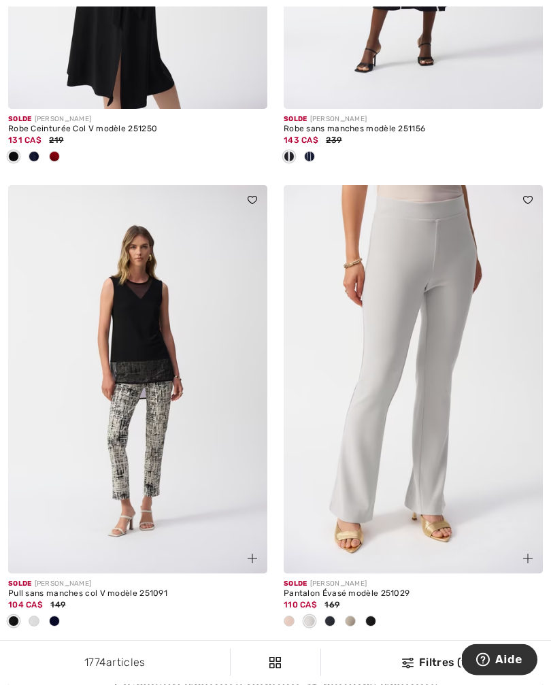
click at [430, 266] on img at bounding box center [412, 380] width 259 height 389
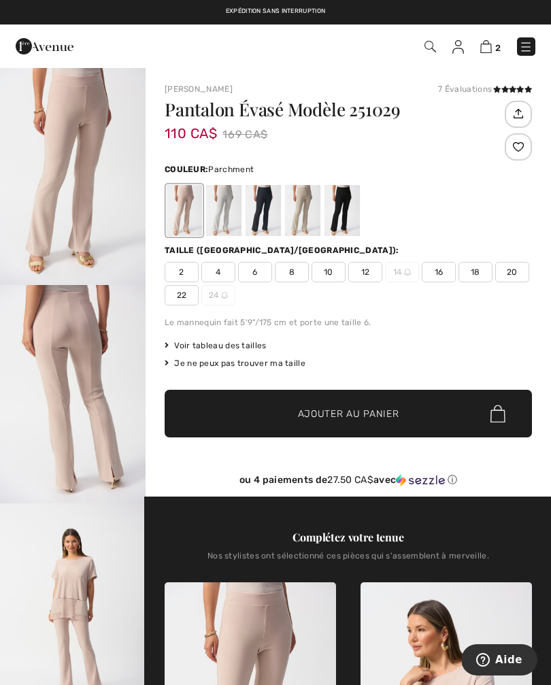
click at [220, 205] on div at bounding box center [223, 210] width 35 height 51
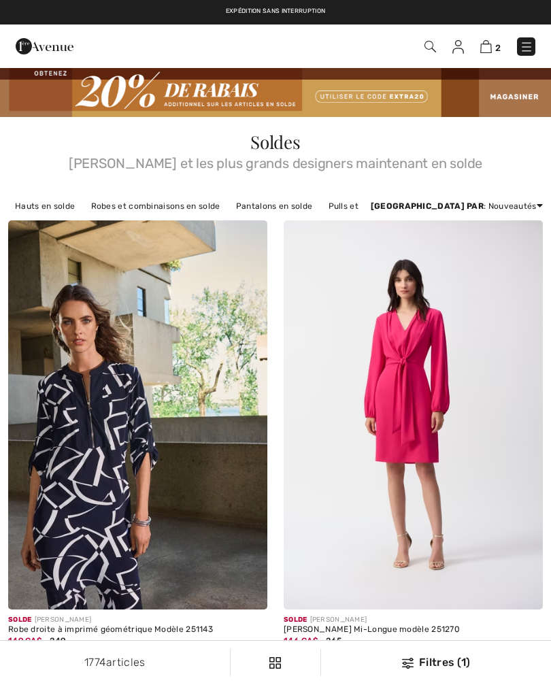
scroll to position [2358, 0]
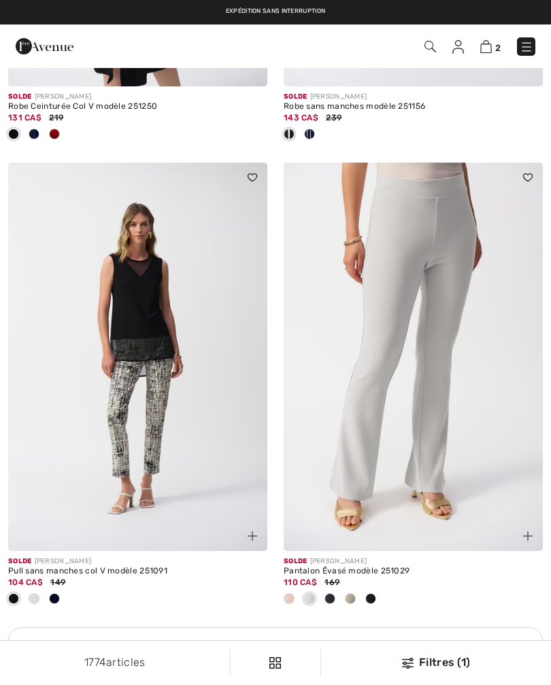
checkbox input "true"
